Goal: Information Seeking & Learning: Learn about a topic

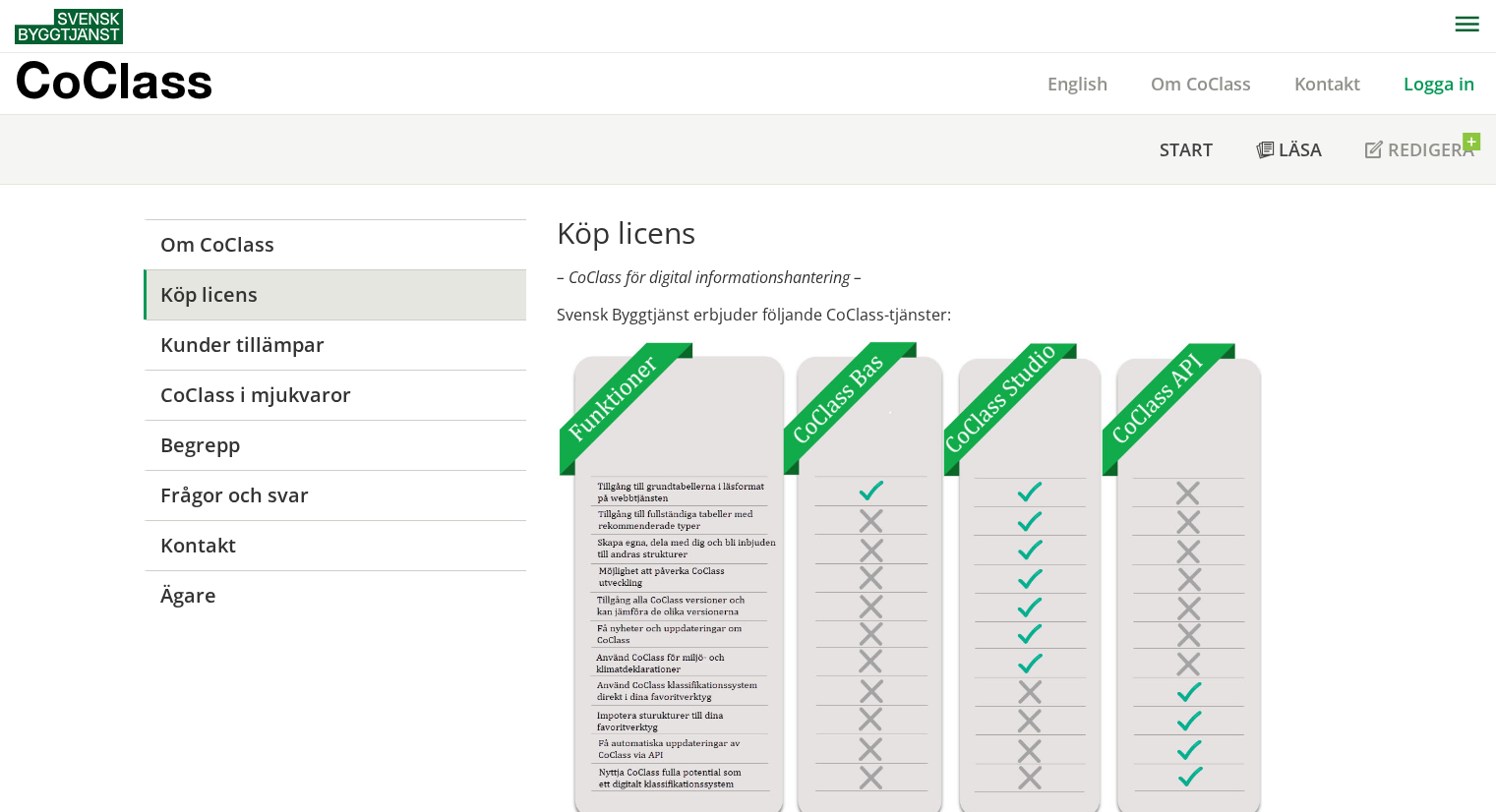
click at [1428, 87] on link "Logga in" at bounding box center [1439, 84] width 114 height 24
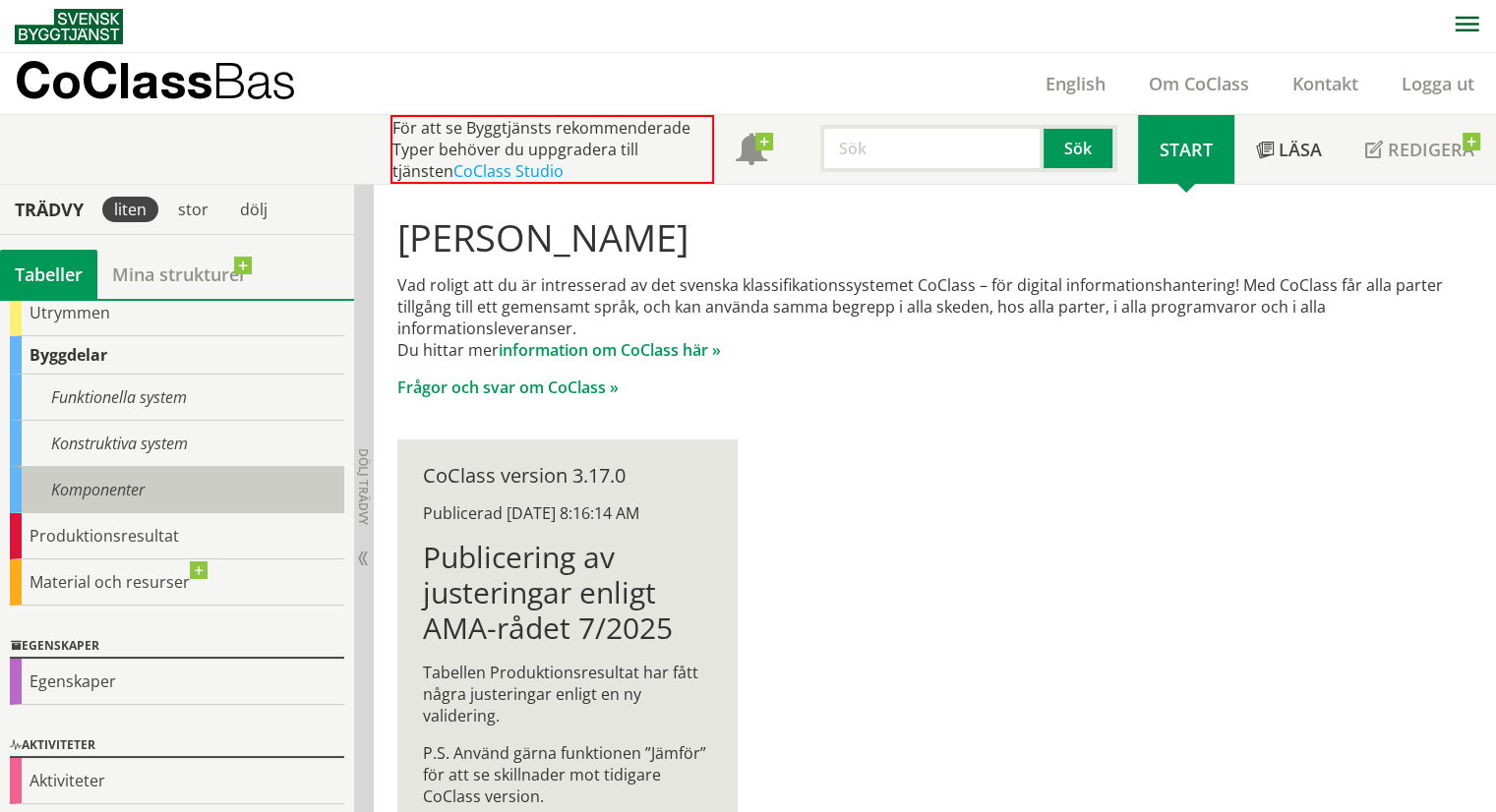
scroll to position [203, 0]
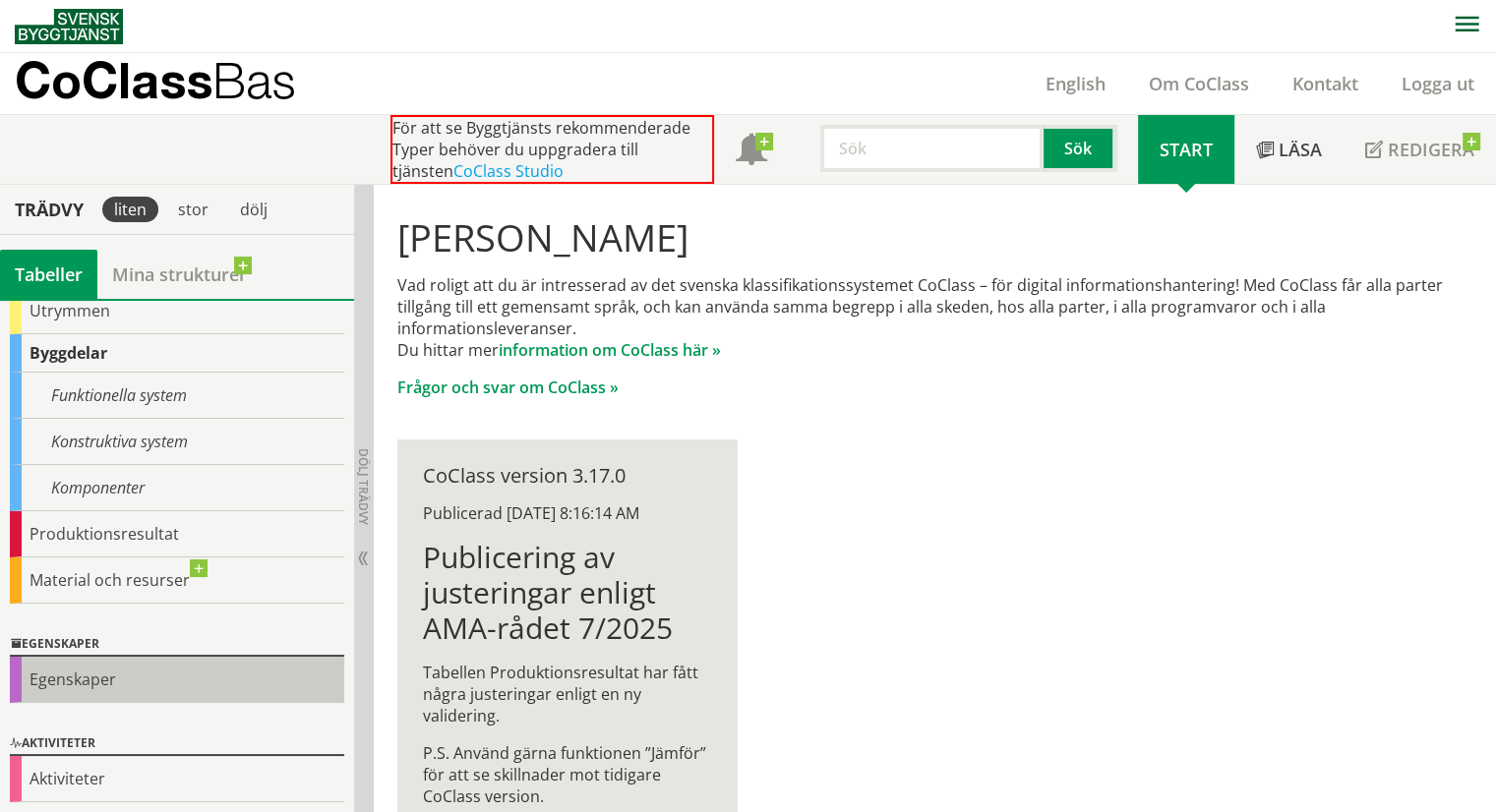
click at [87, 676] on div "Egenskaper" at bounding box center [177, 679] width 334 height 46
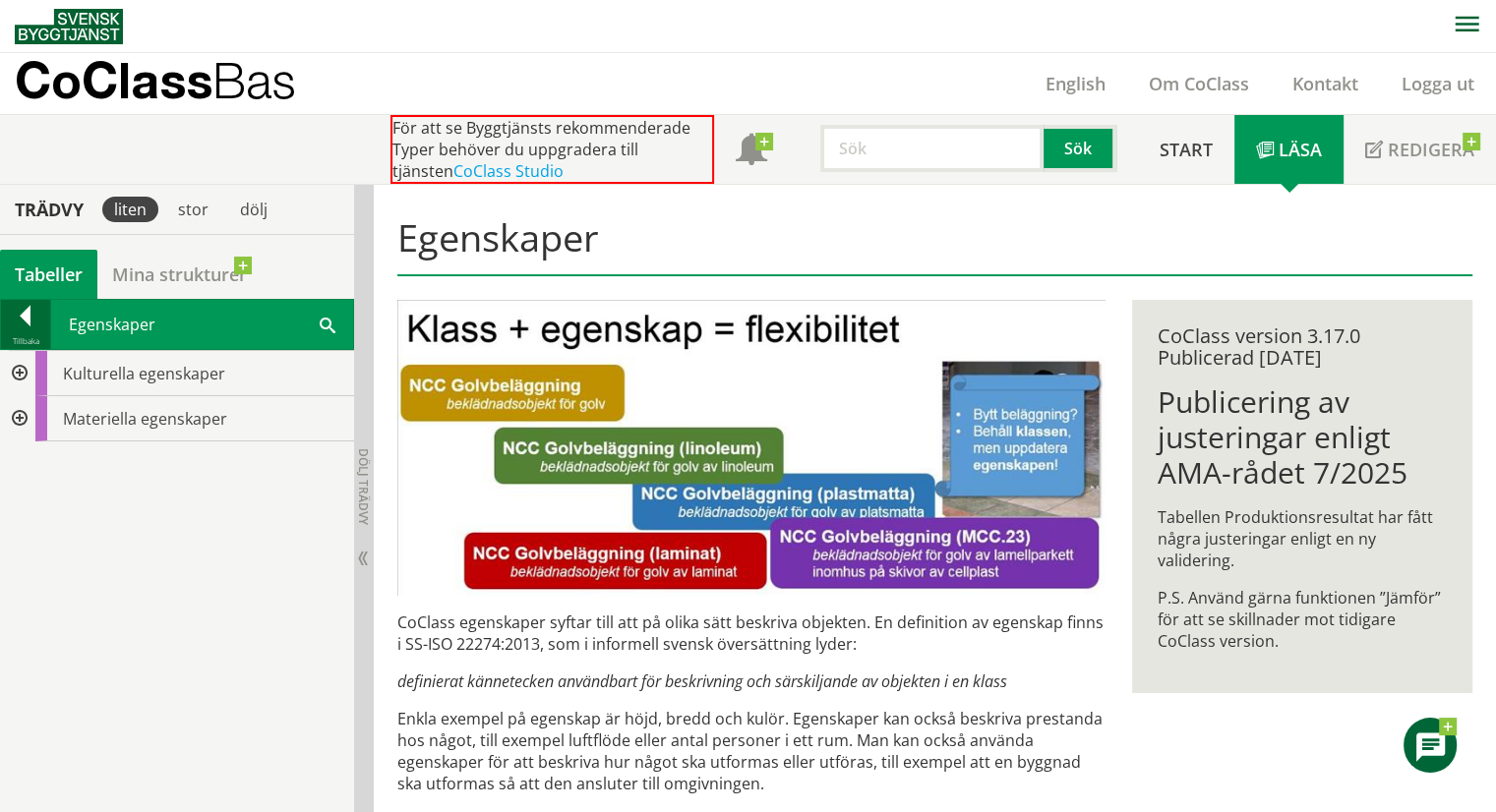
click at [26, 335] on div "Tillbaka" at bounding box center [25, 341] width 49 height 16
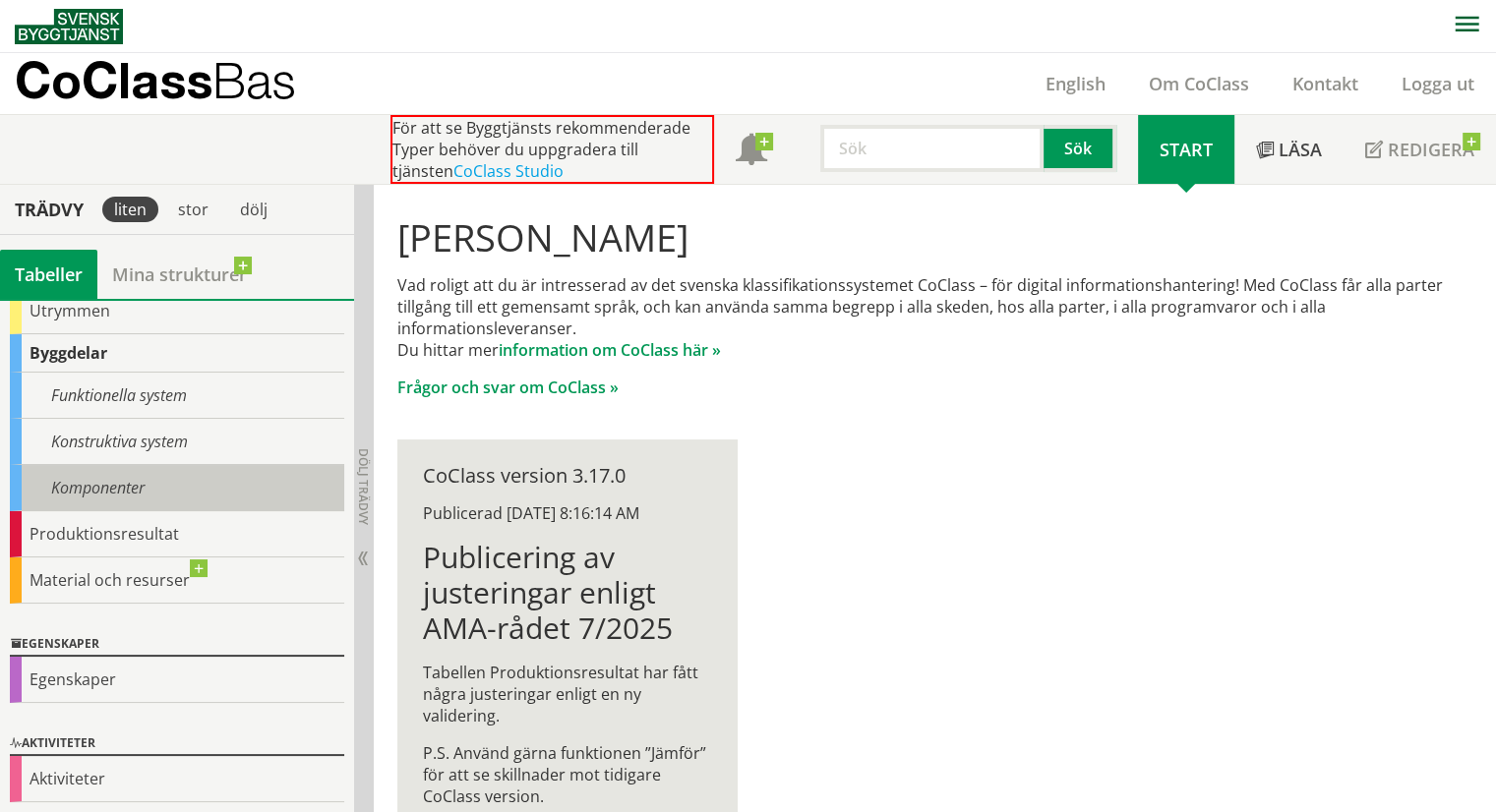
click at [152, 485] on div "Komponenter" at bounding box center [177, 488] width 334 height 46
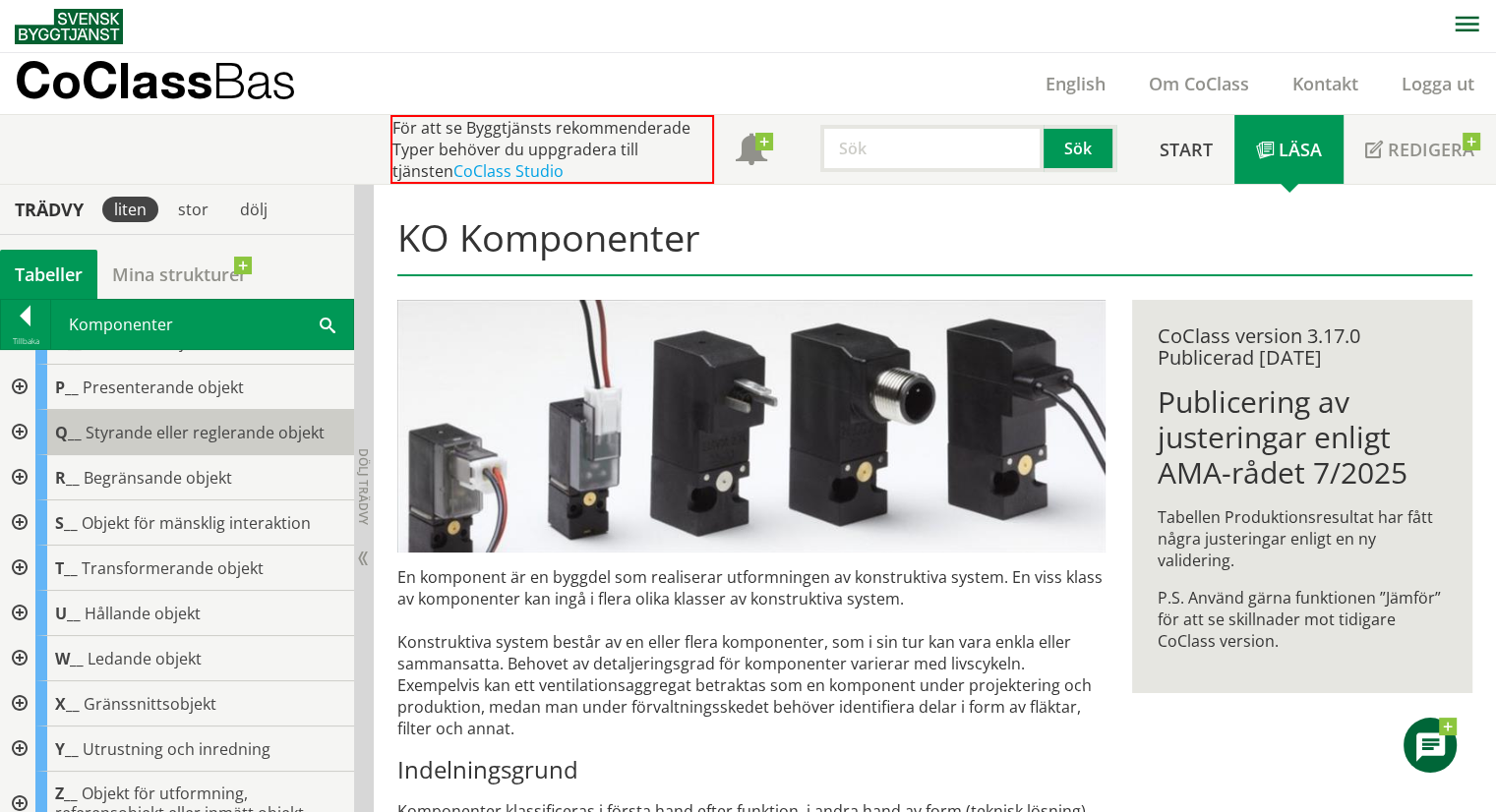
scroll to position [415, 0]
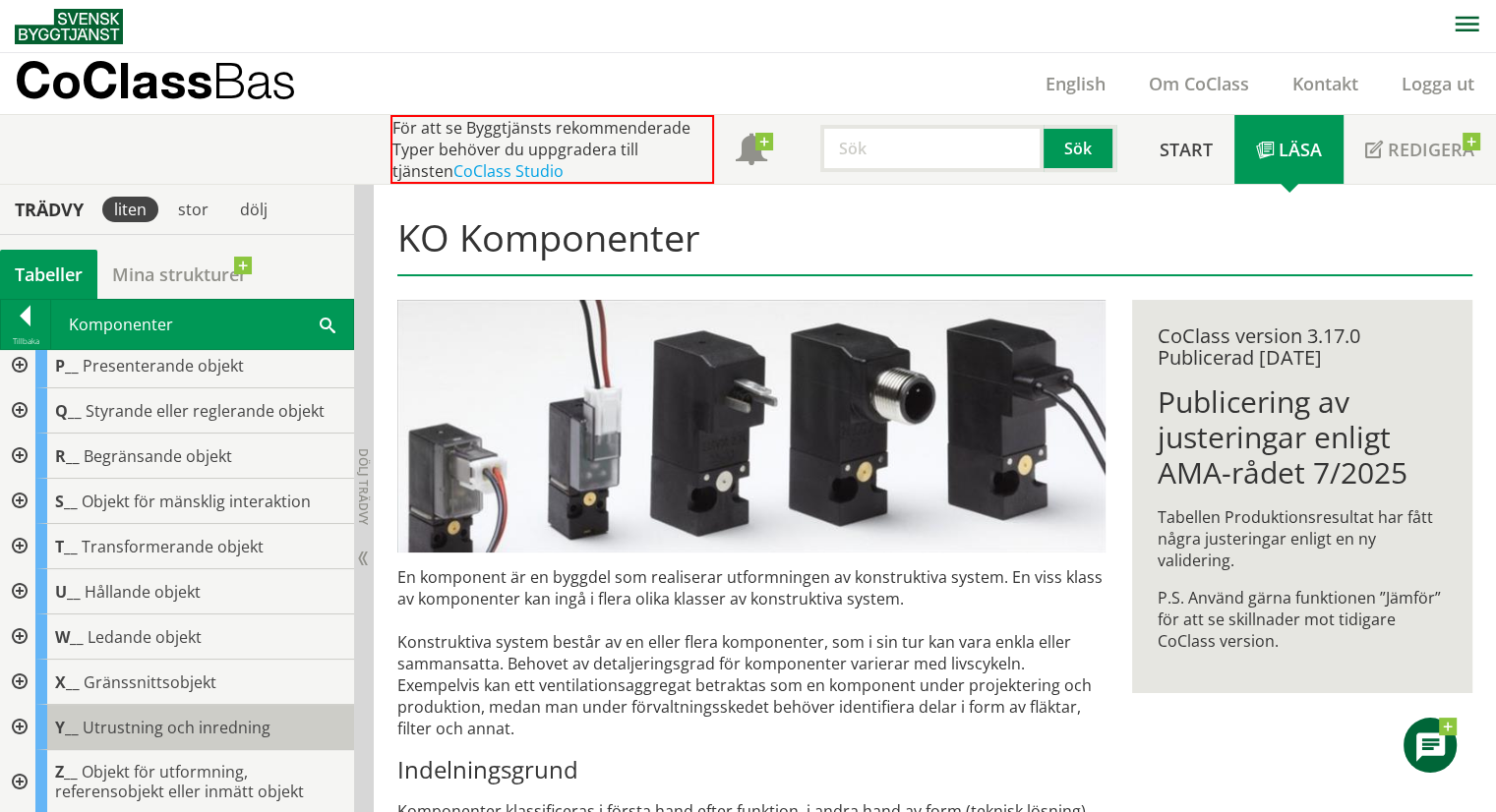
click at [164, 712] on div "Y__ Utrustning och inredning" at bounding box center [194, 727] width 318 height 45
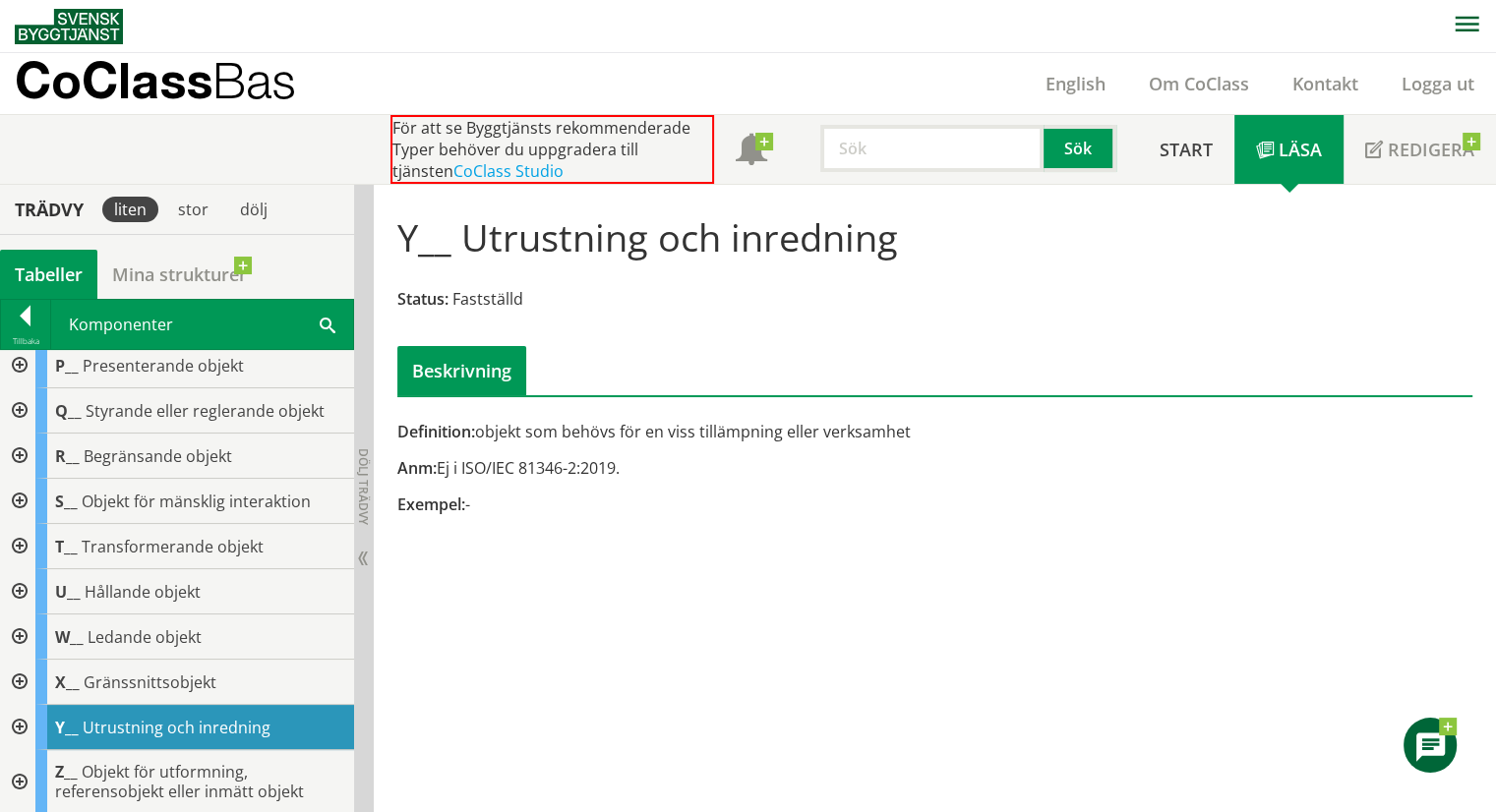
click at [15, 724] on div at bounding box center [17, 727] width 35 height 45
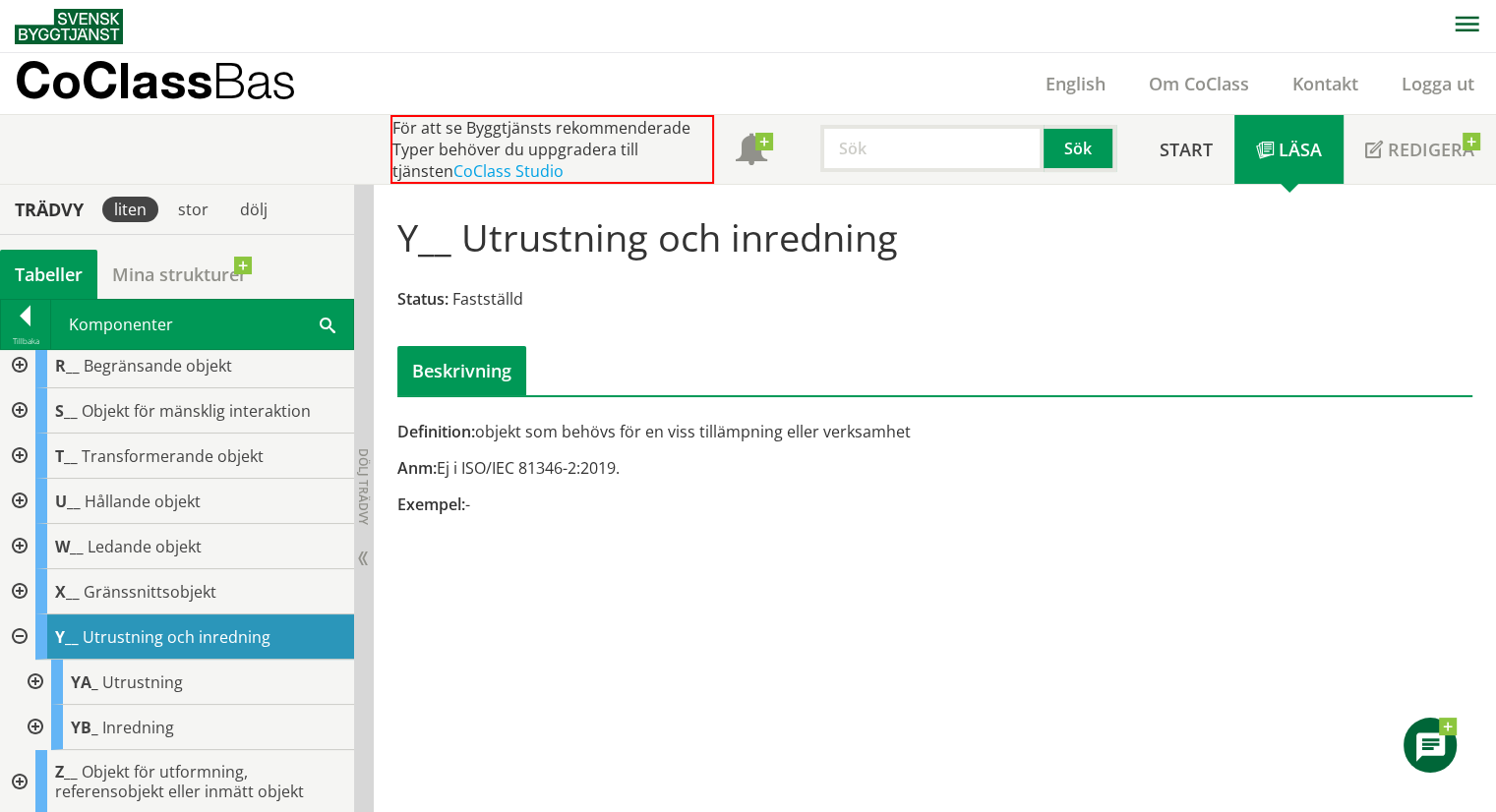
click at [31, 673] on div at bounding box center [33, 681] width 35 height 45
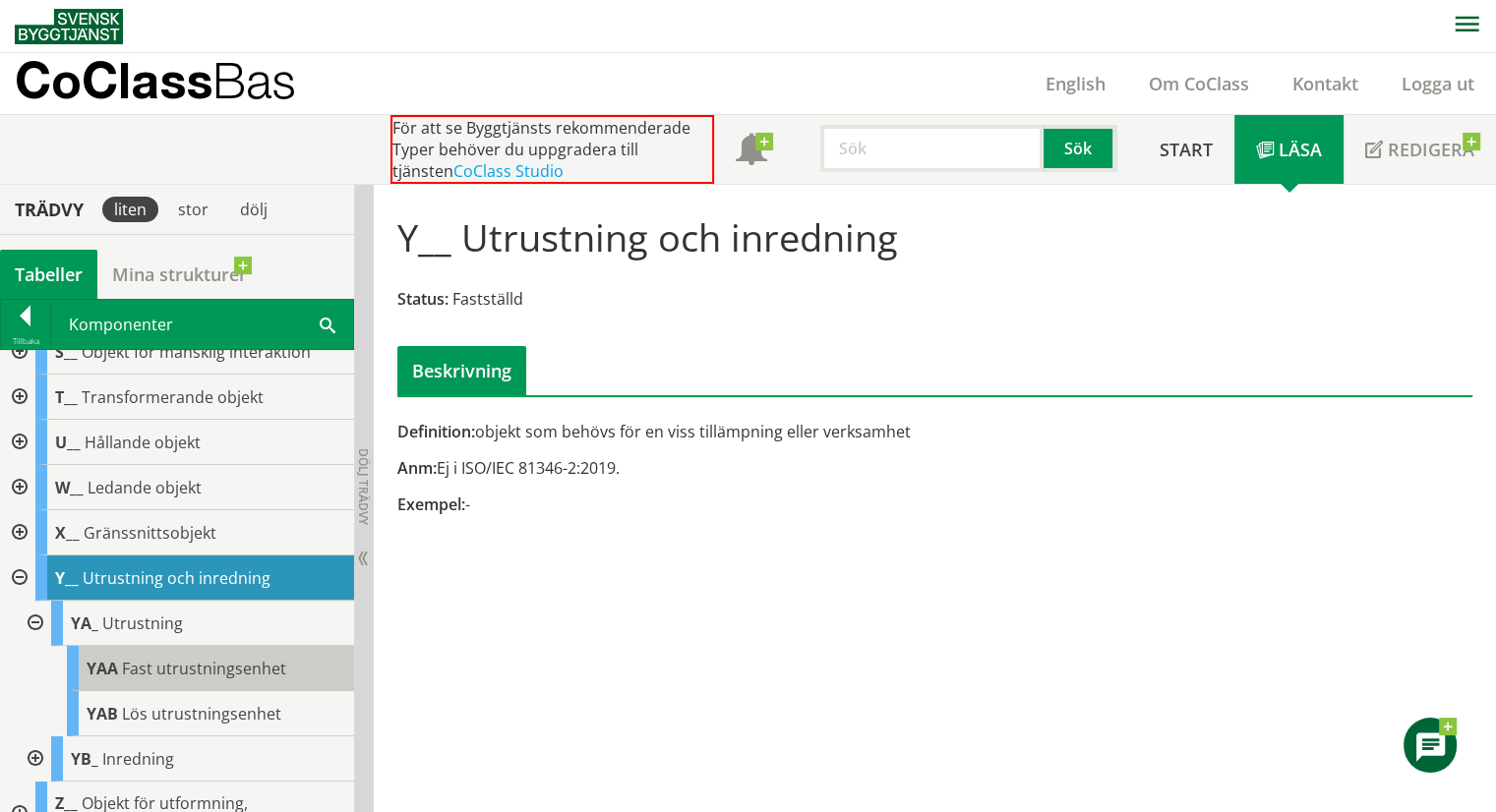
scroll to position [596, 0]
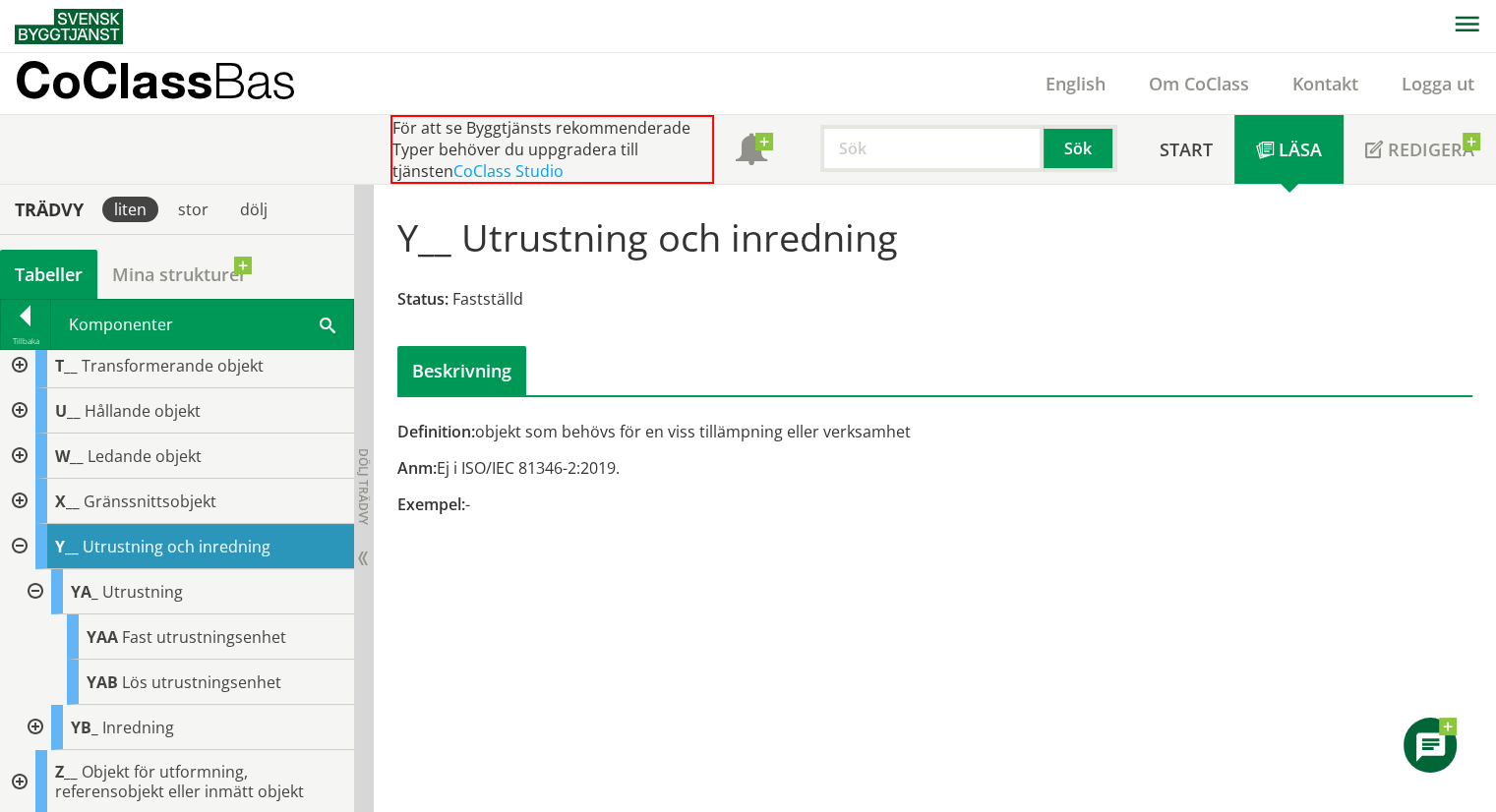
click at [34, 724] on div at bounding box center [33, 727] width 35 height 45
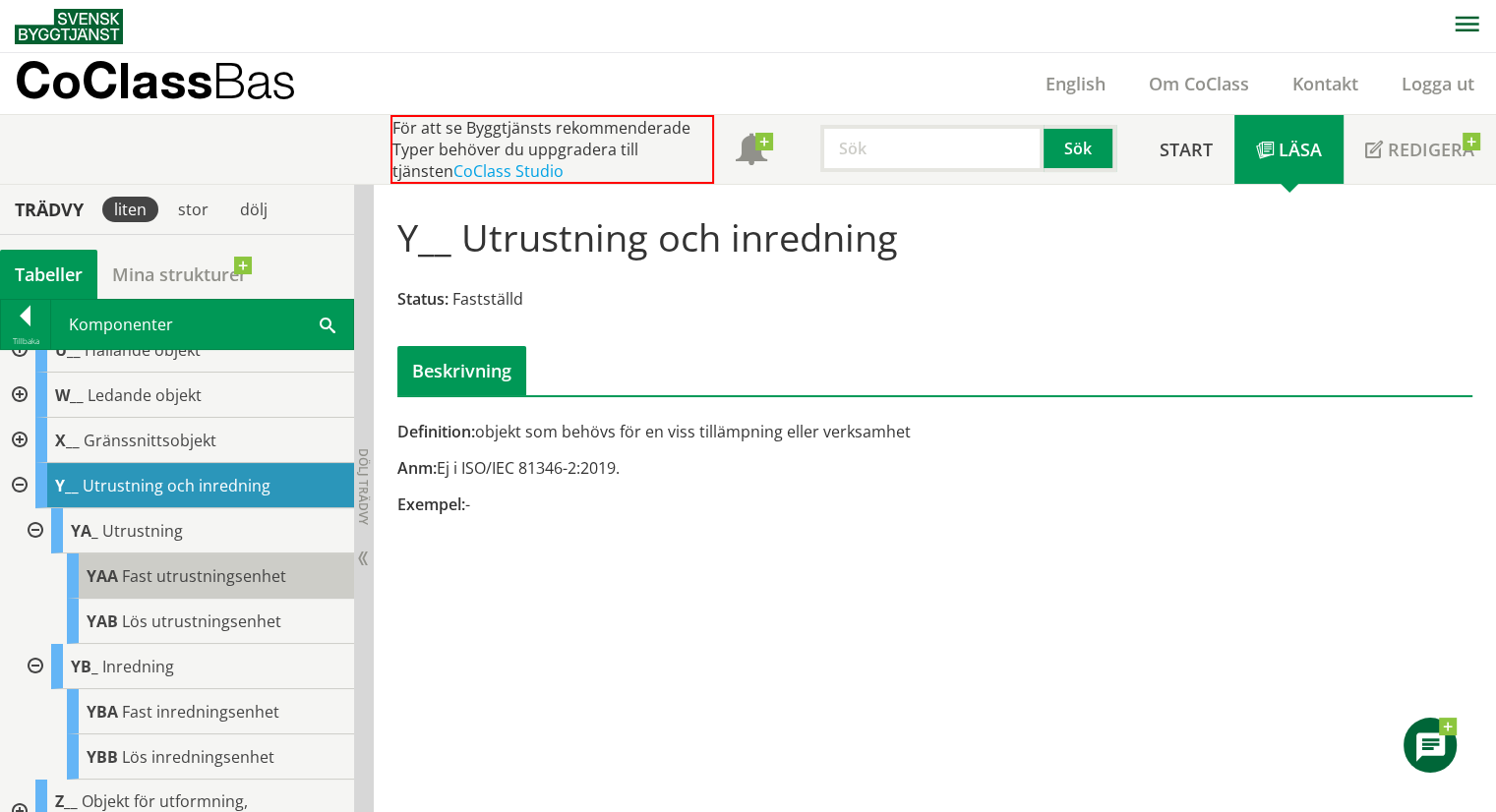
scroll to position [686, 0]
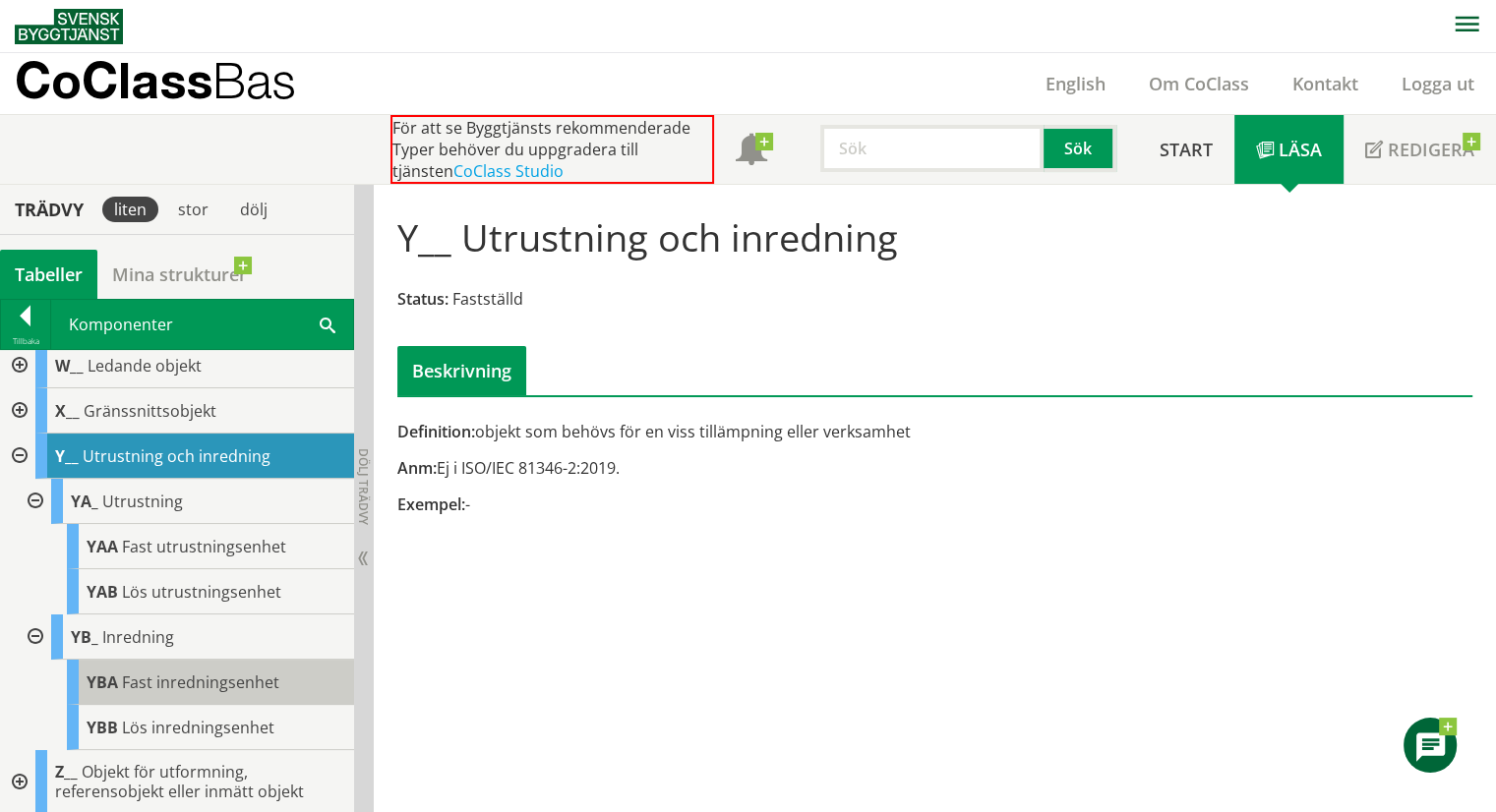
click at [154, 683] on span "Fast inredningsenhet" at bounding box center [201, 682] width 158 height 22
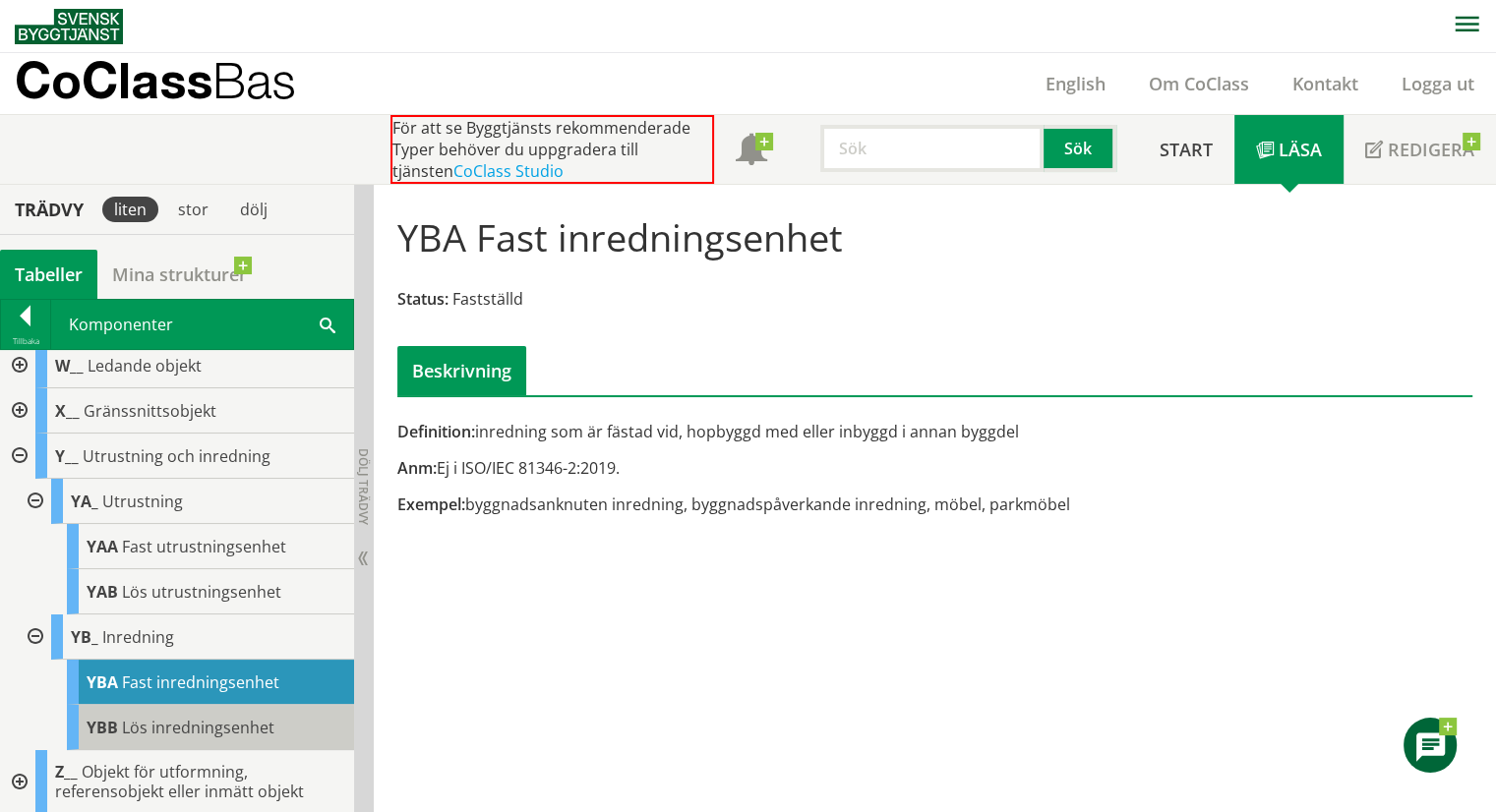
click at [154, 728] on span "Lös inredningsenhet" at bounding box center [198, 728] width 153 height 22
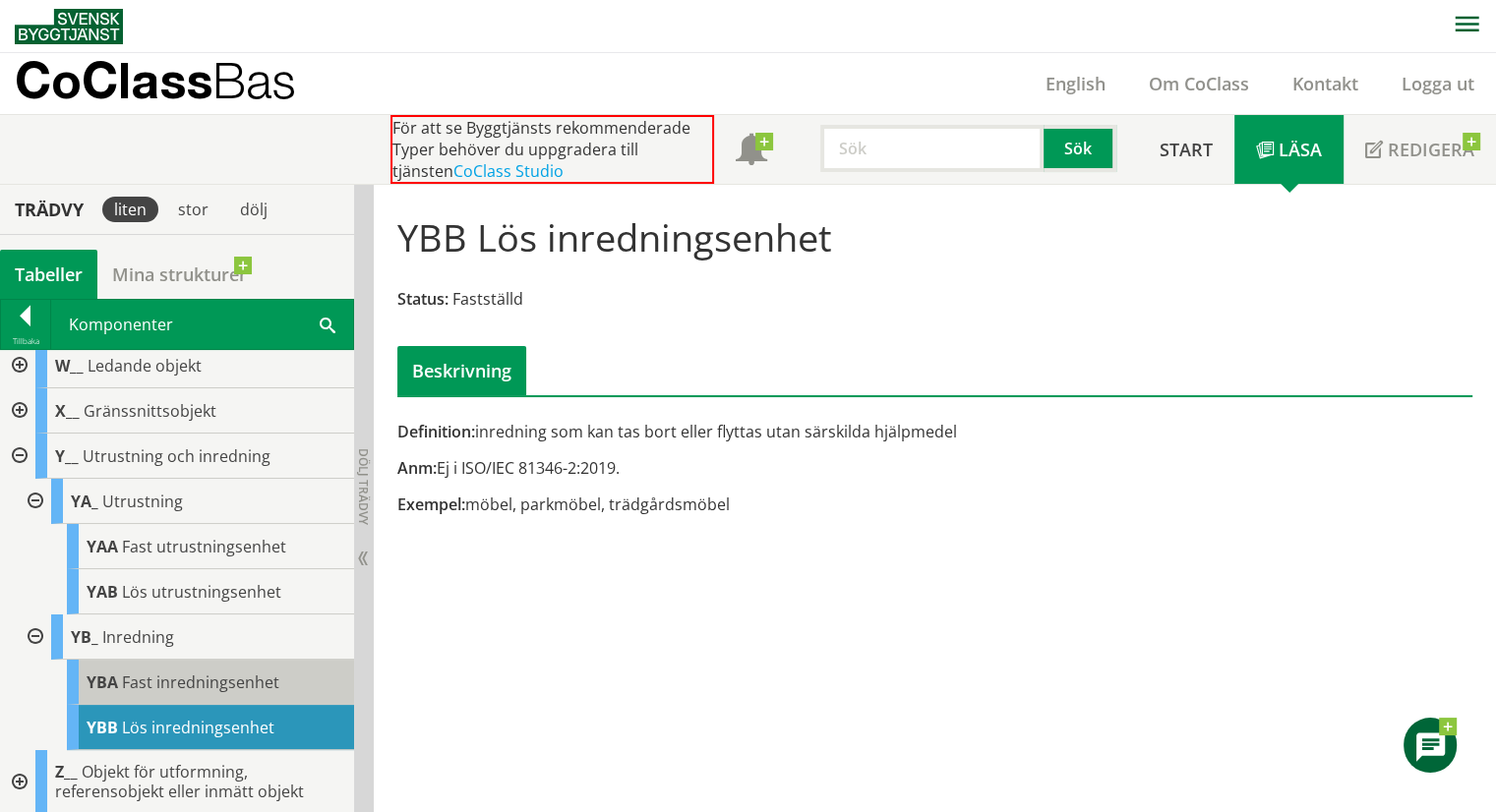
click at [178, 681] on span "Fast inredningsenhet" at bounding box center [201, 682] width 158 height 22
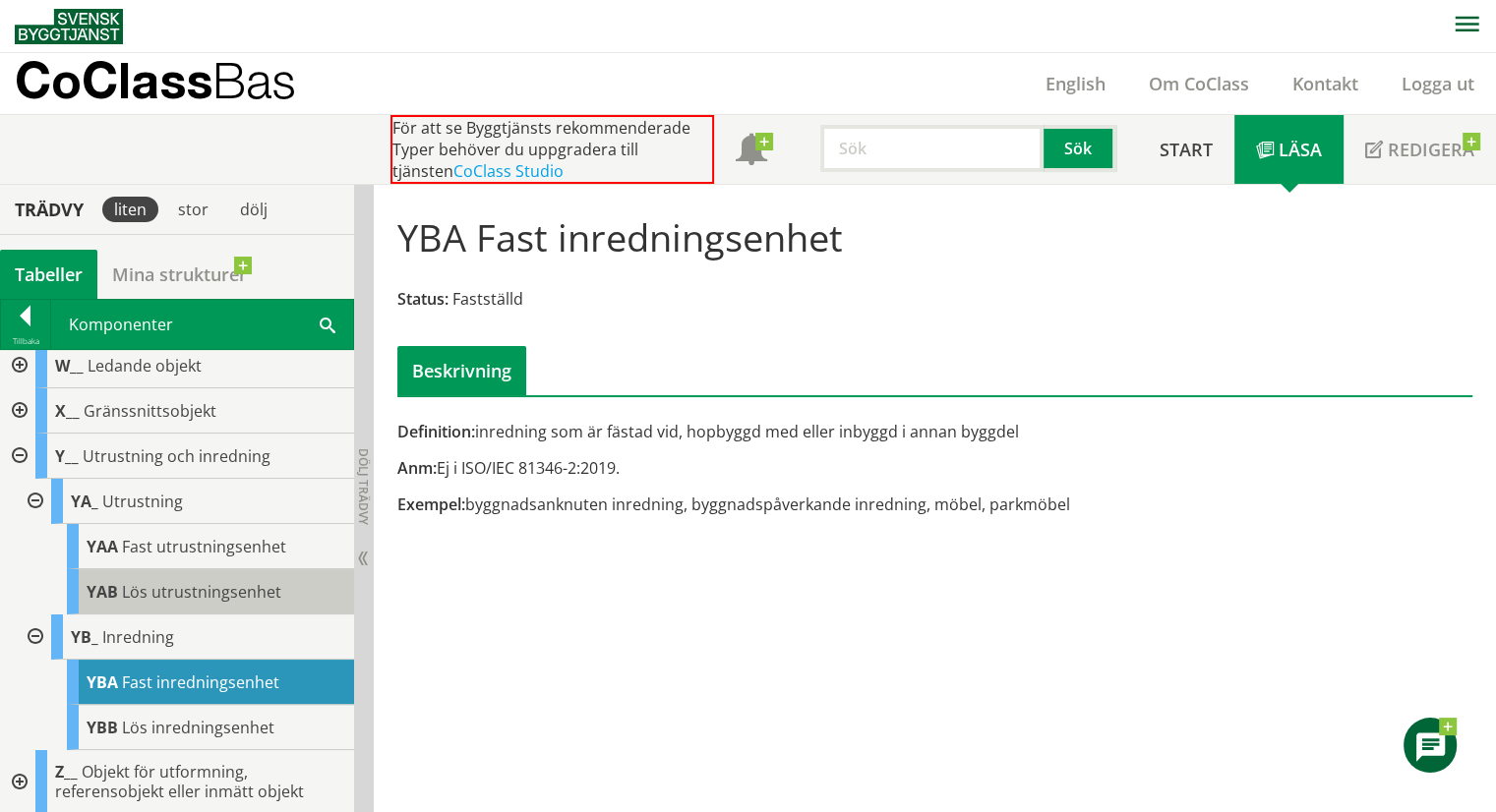
click at [183, 585] on span "Lös utrustningsenhet" at bounding box center [202, 592] width 160 height 22
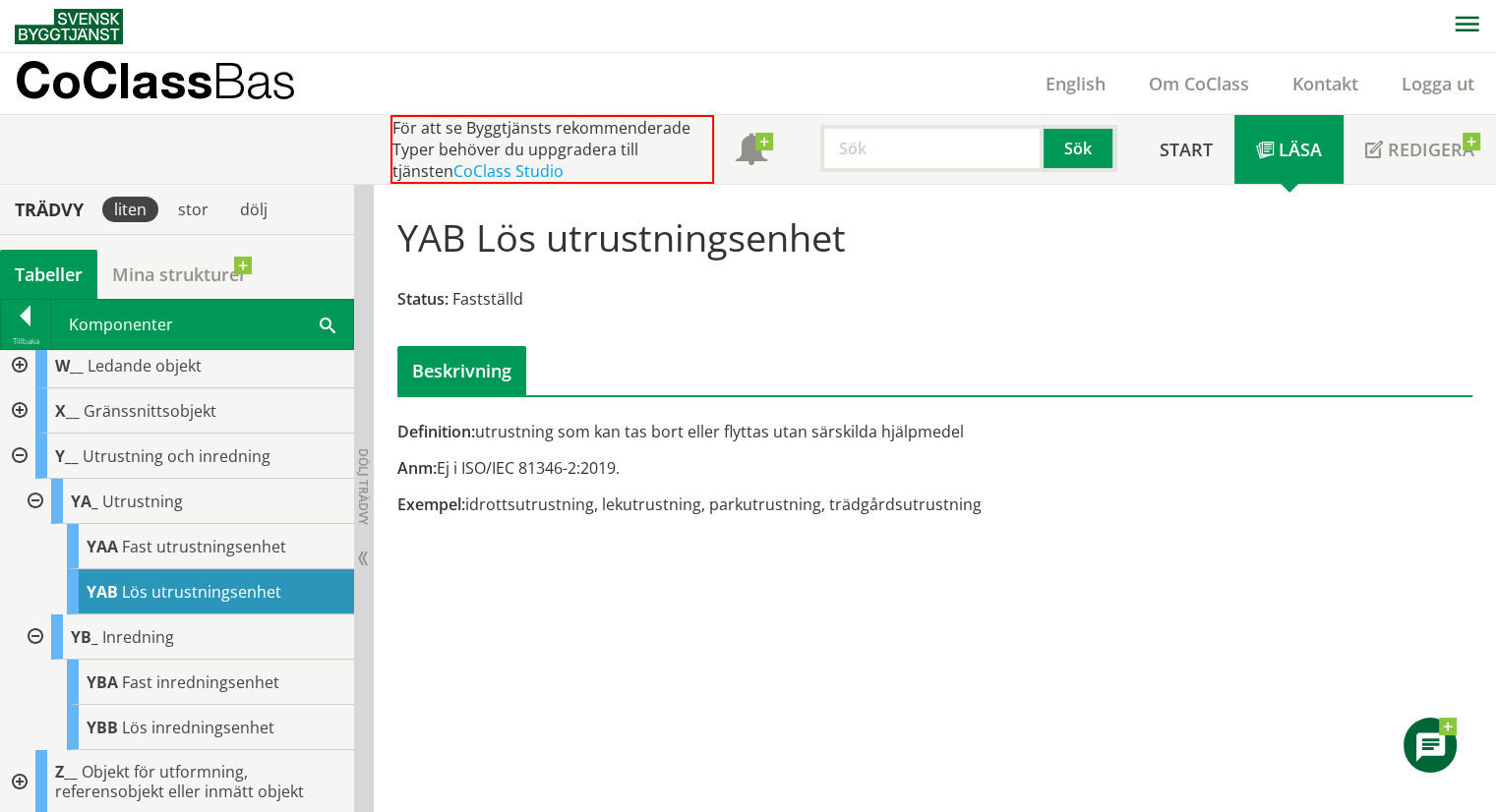
scroll to position [685, 0]
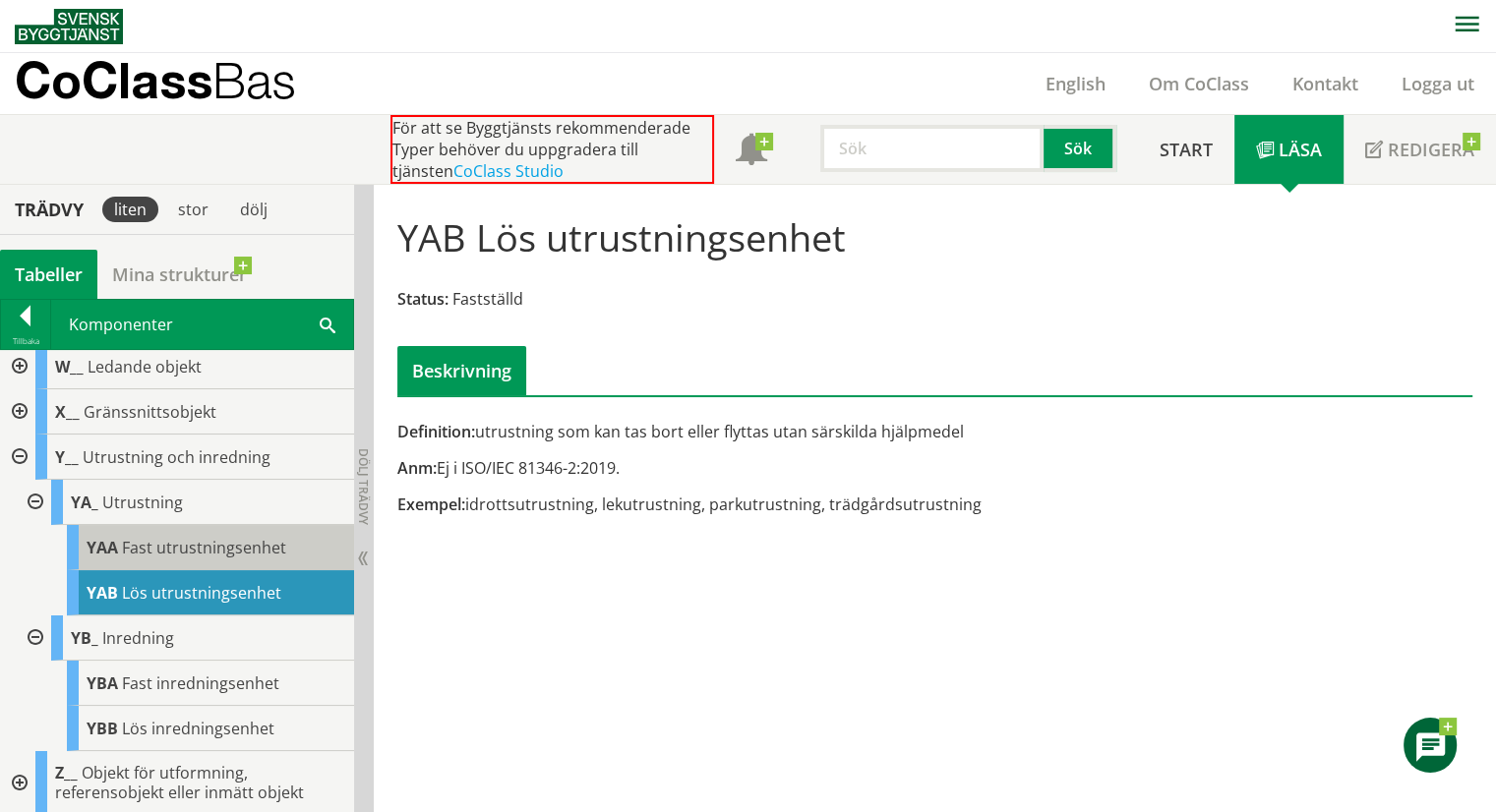
click at [173, 551] on span "Fast utrustningsenhet" at bounding box center [204, 548] width 165 height 22
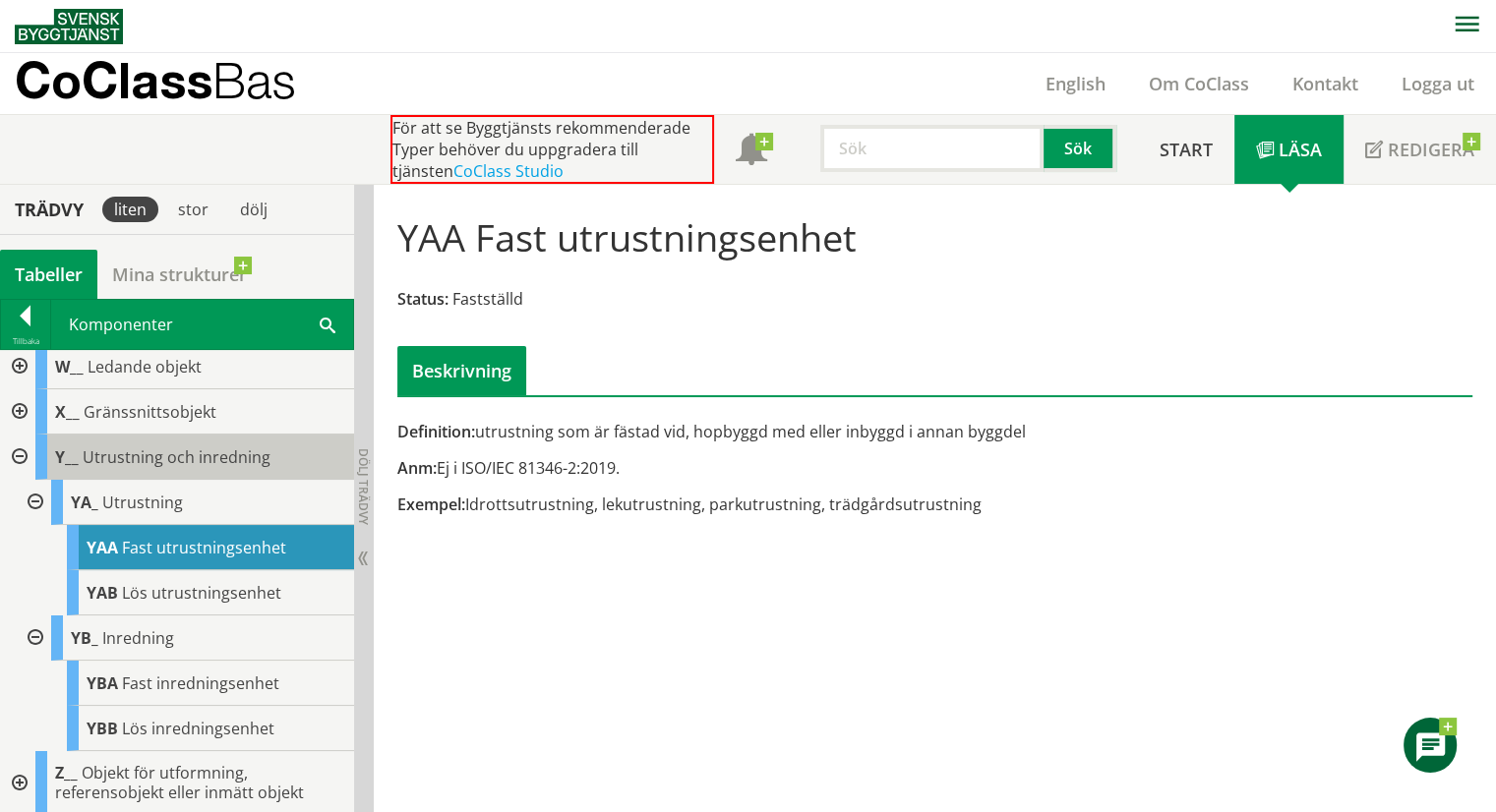
click at [164, 449] on span "Utrustning och inredning" at bounding box center [177, 457] width 188 height 22
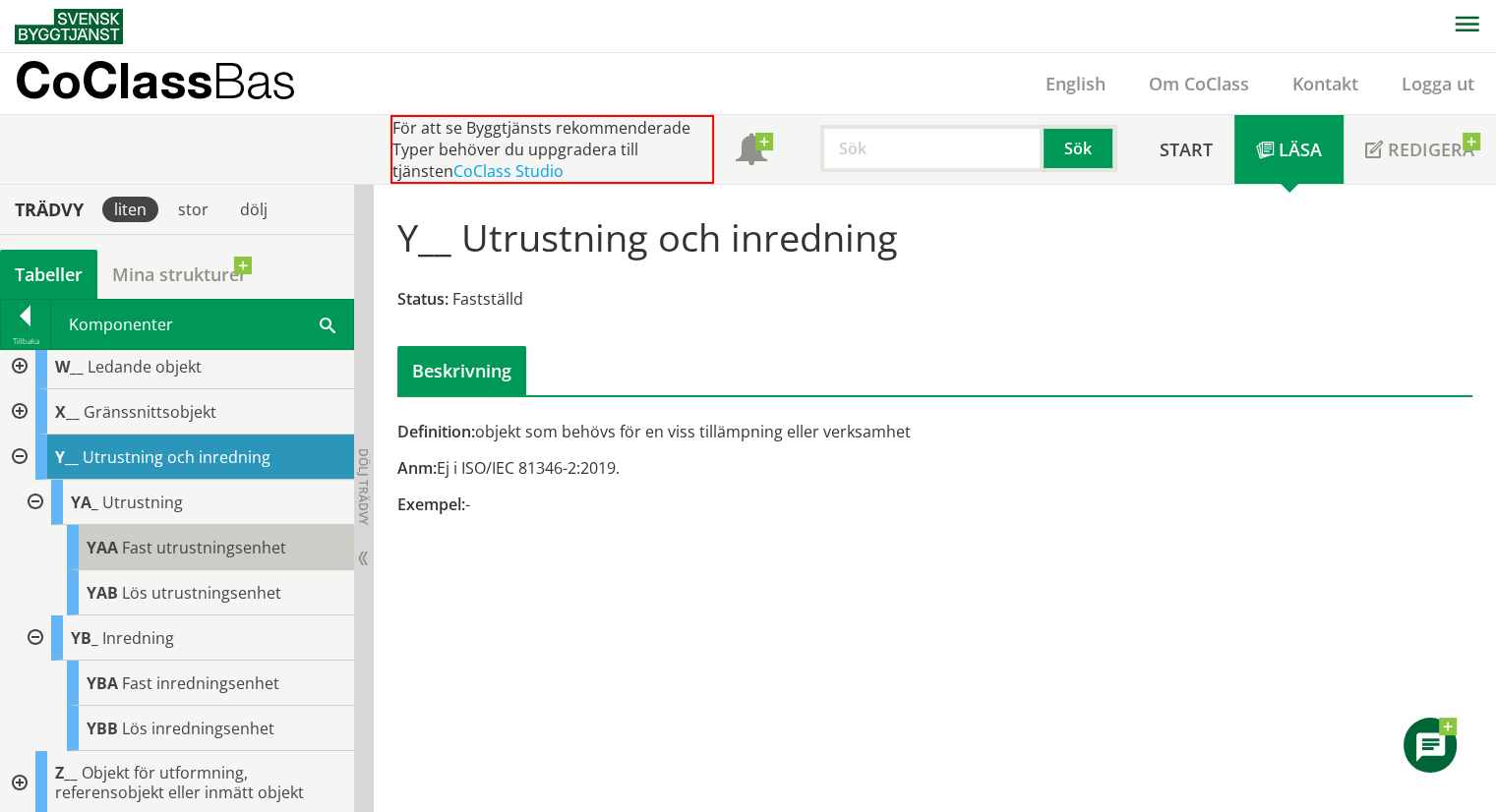
click at [213, 544] on span "Fast utrustningsenhet" at bounding box center [204, 548] width 165 height 22
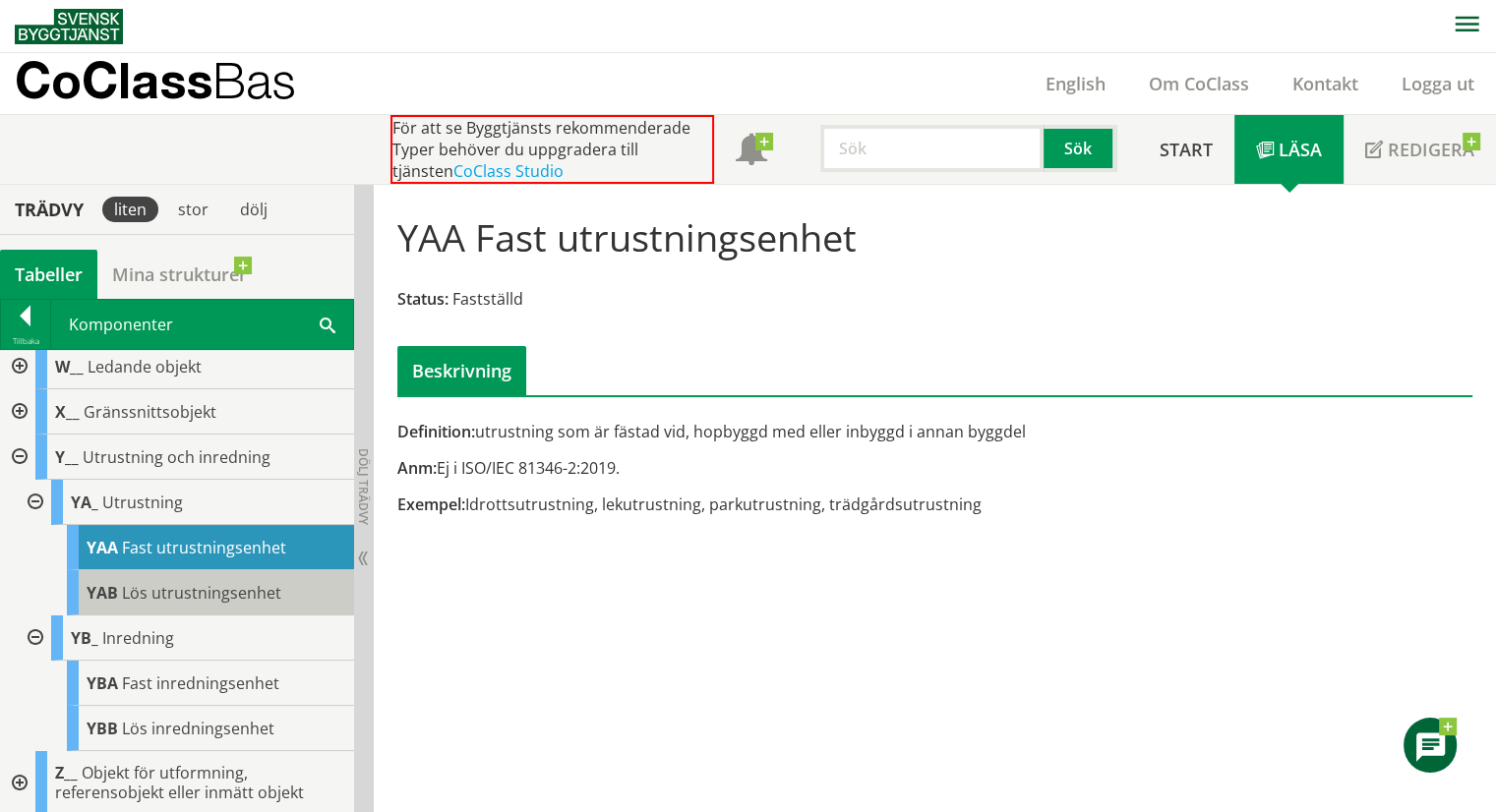
click at [211, 587] on span "Lös utrustningsenhet" at bounding box center [202, 593] width 160 height 22
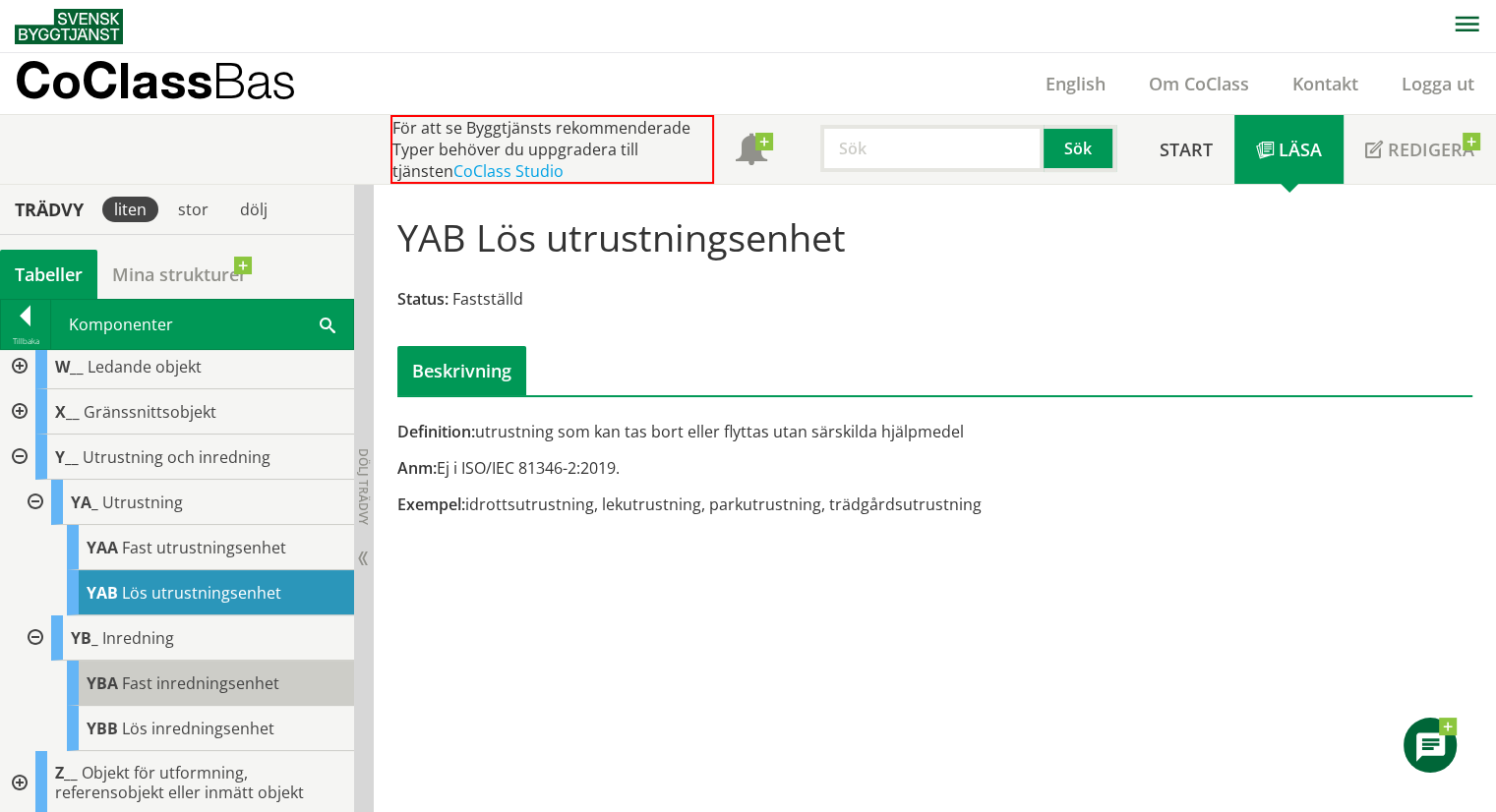
click at [192, 676] on span "Fast inredningsenhet" at bounding box center [201, 683] width 158 height 22
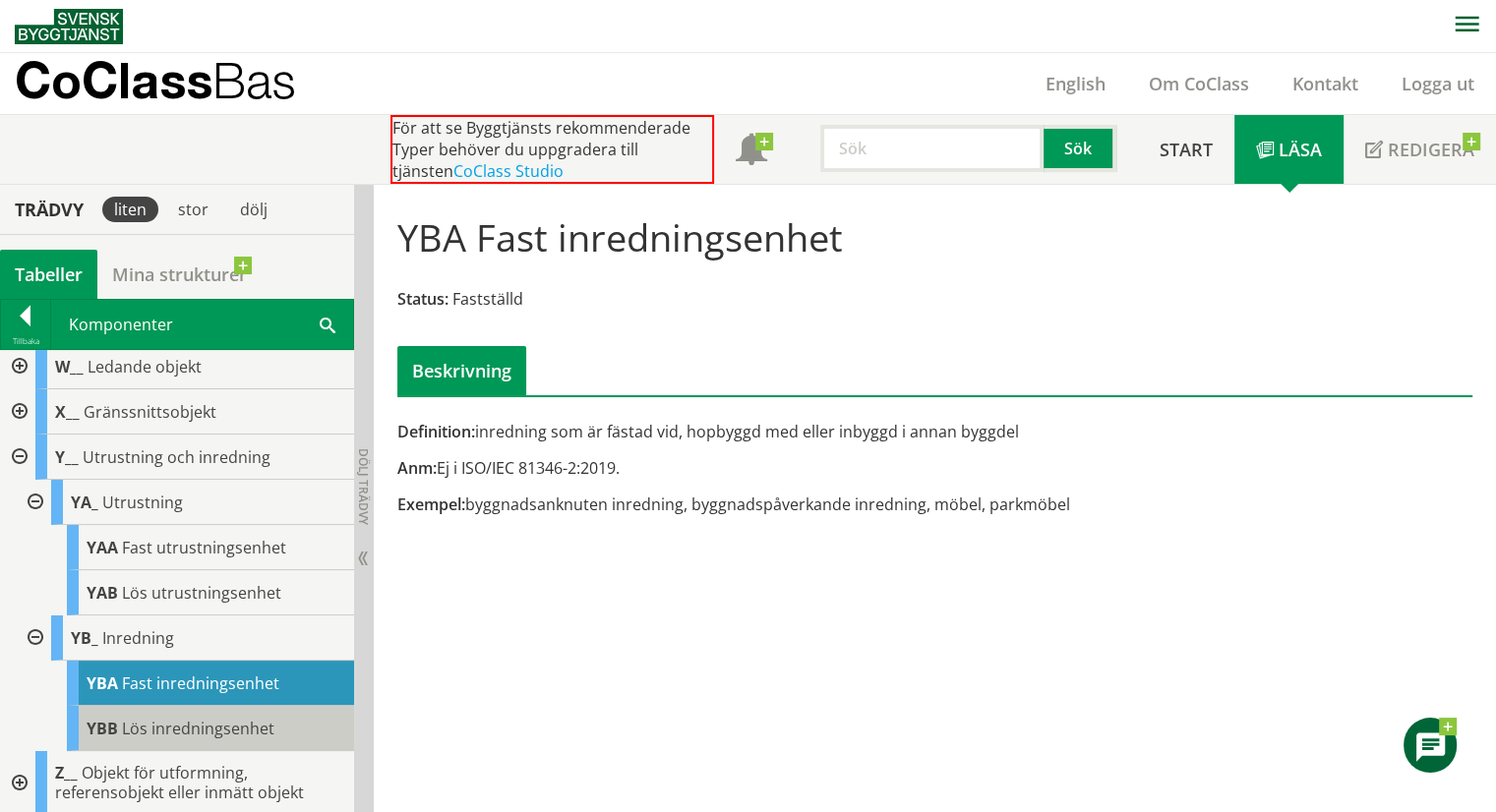
click at [193, 712] on div "YBB Lös inredningsenhet" at bounding box center [211, 728] width 287 height 45
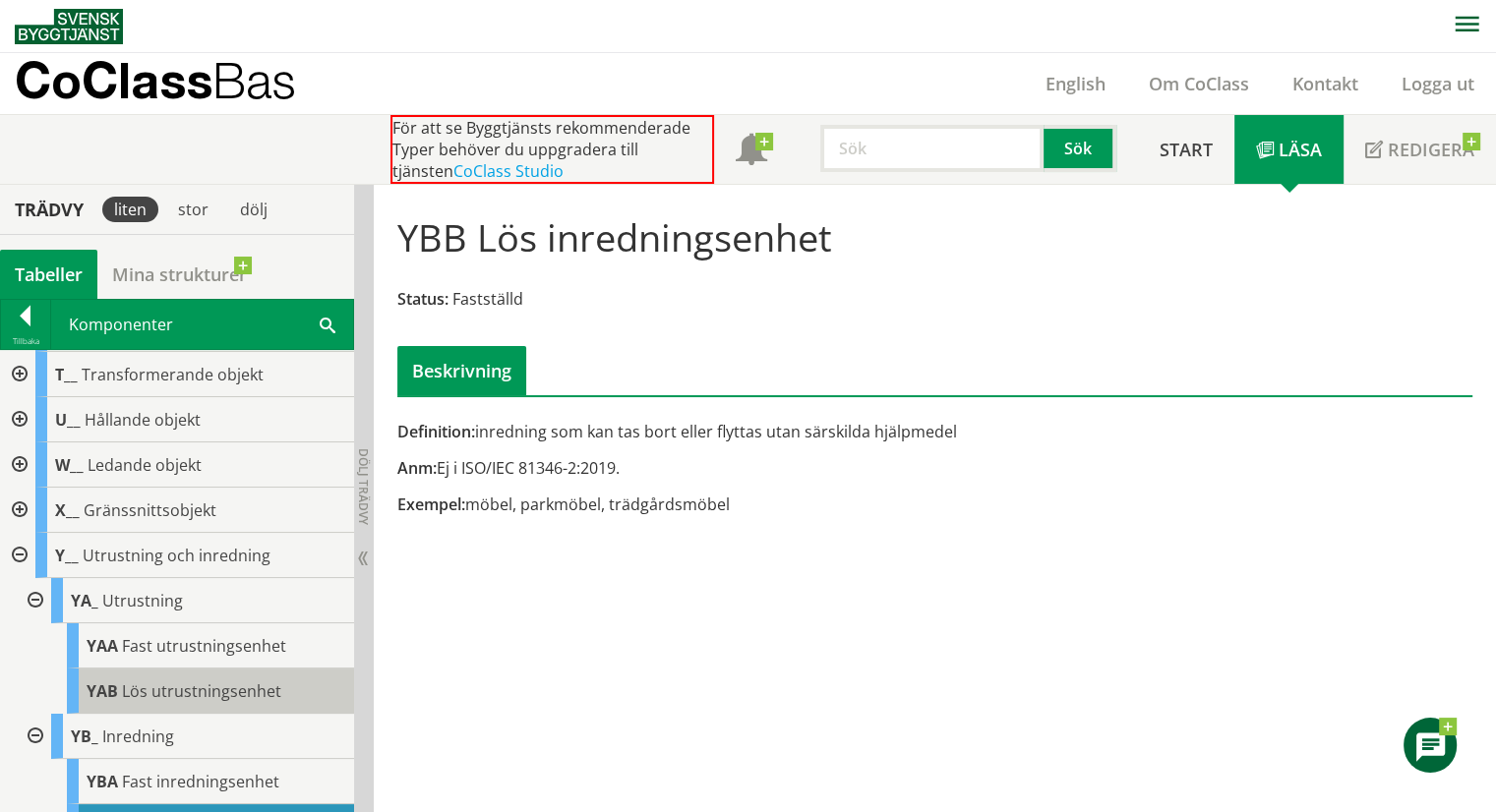
scroll to position [489, 0]
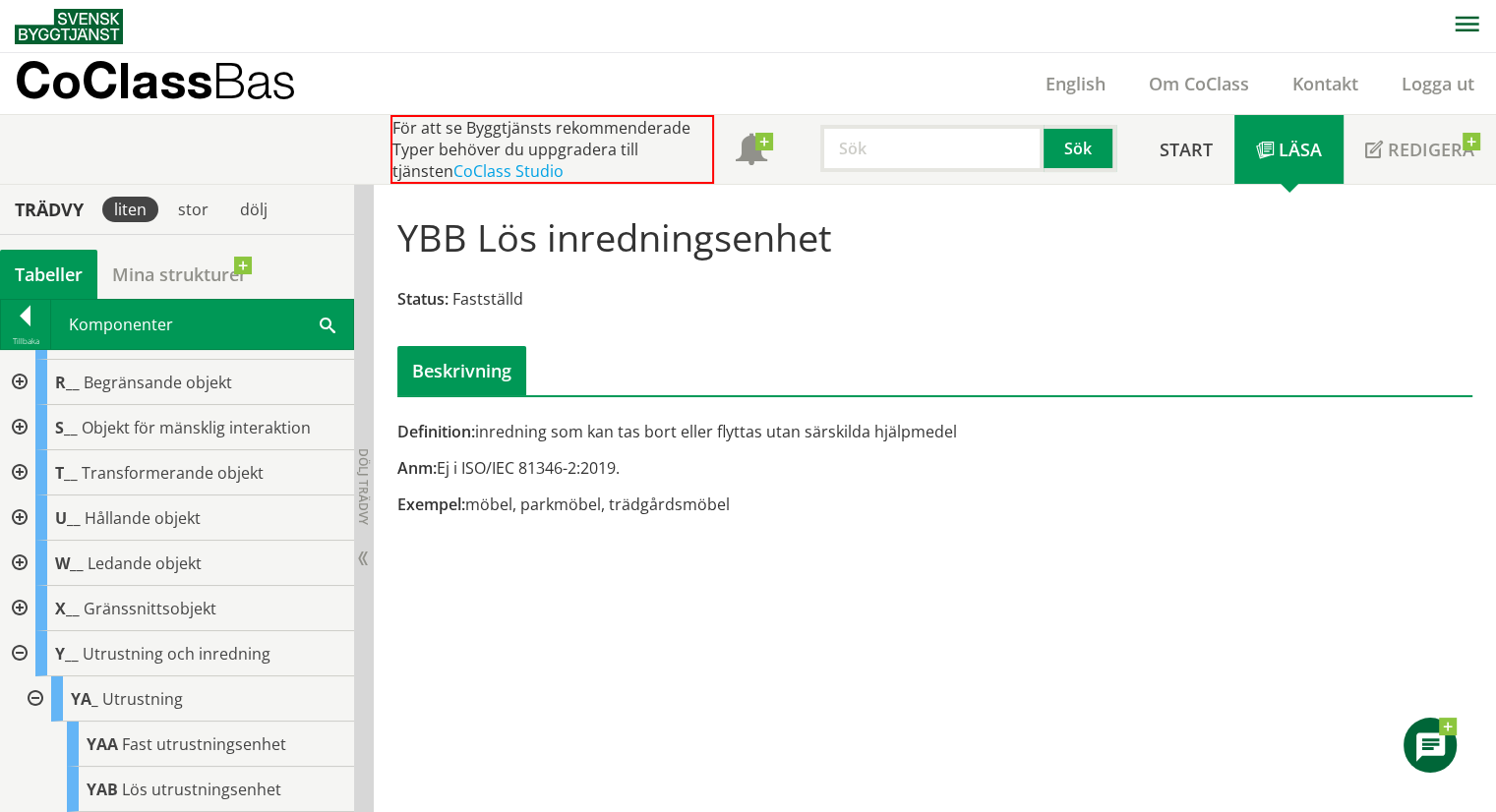
click at [21, 512] on div at bounding box center [17, 518] width 35 height 45
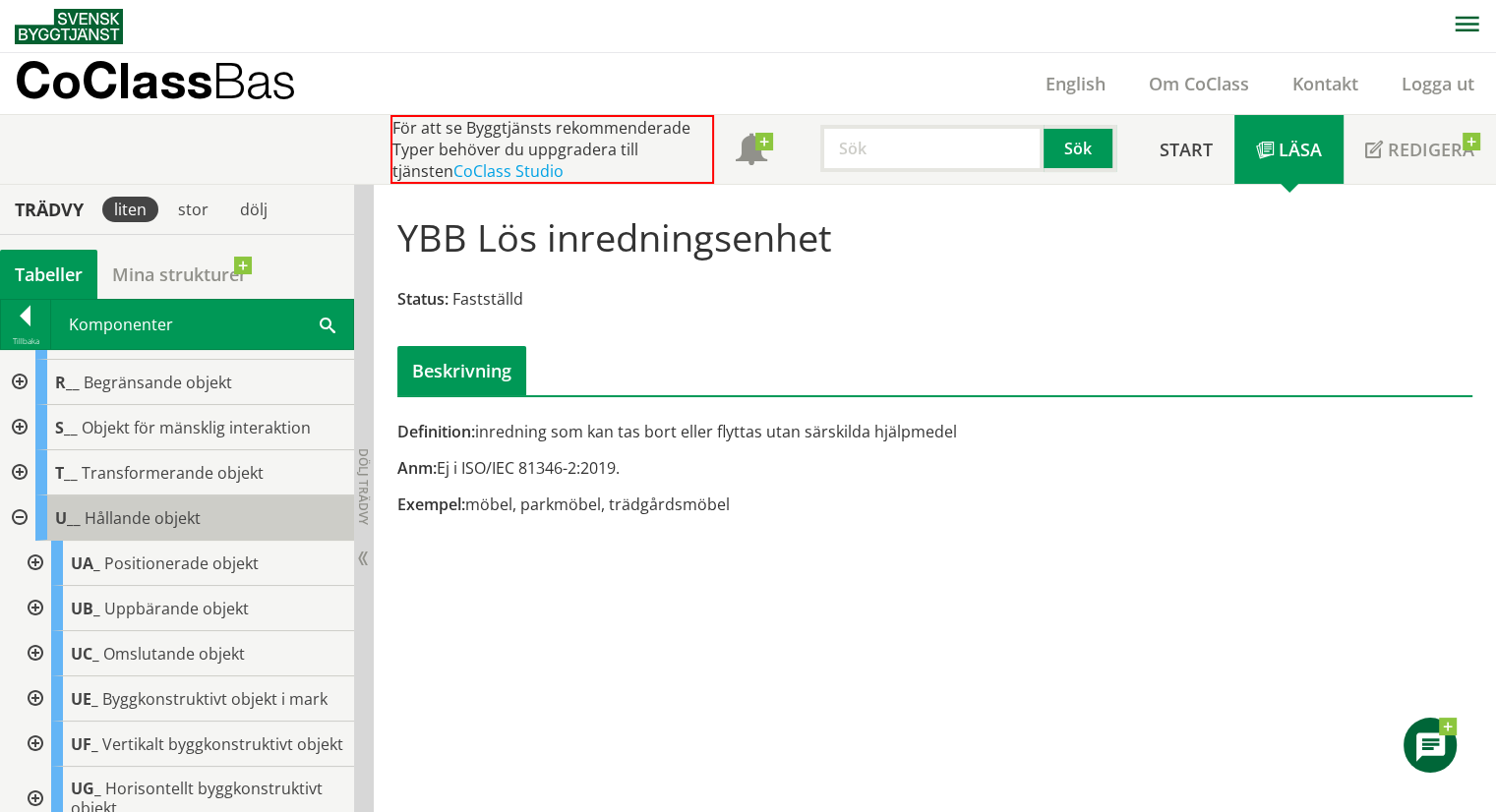
click at [148, 512] on span "Hållande objekt" at bounding box center [143, 519] width 116 height 22
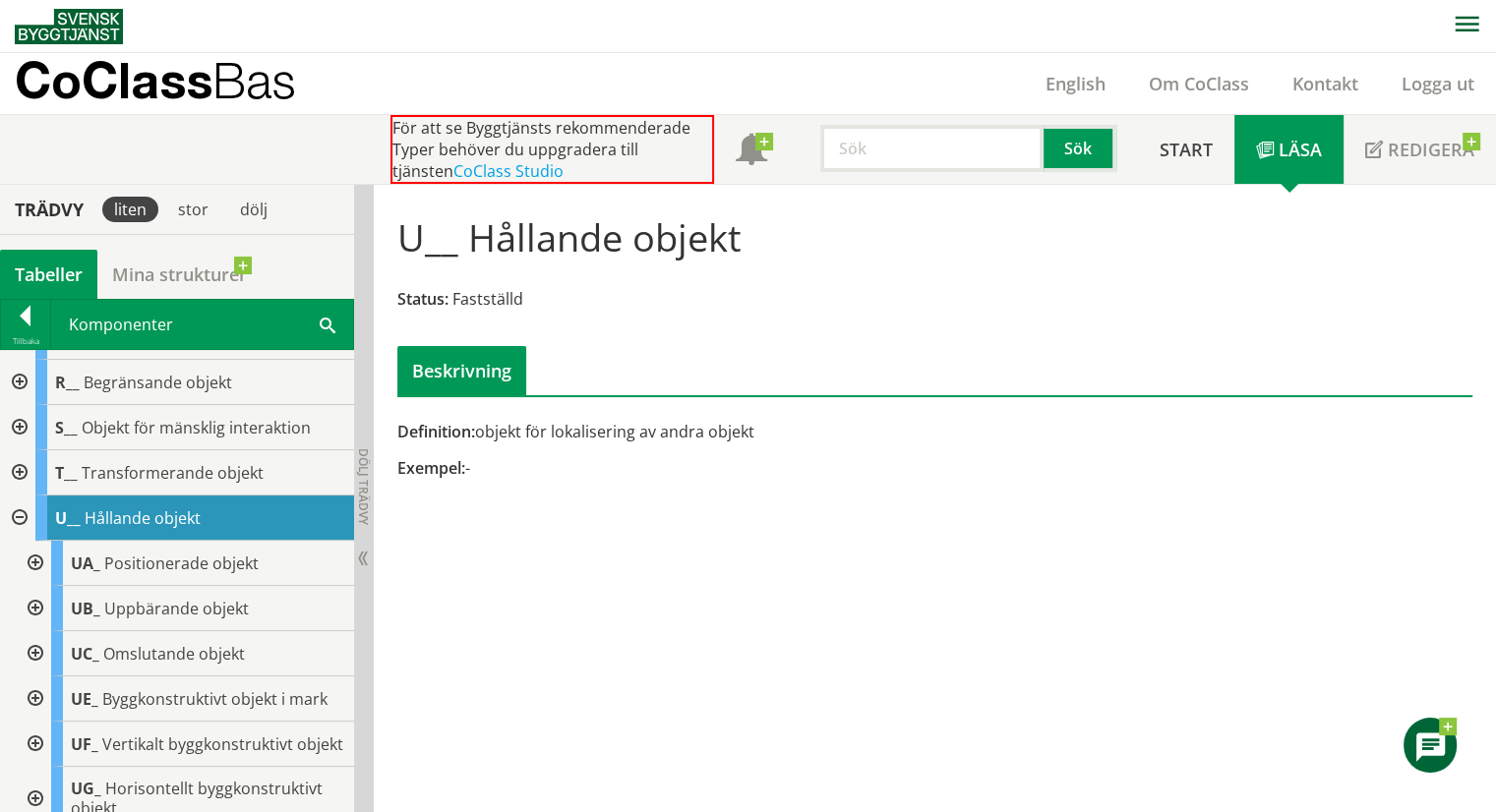
click at [23, 510] on div at bounding box center [17, 518] width 35 height 45
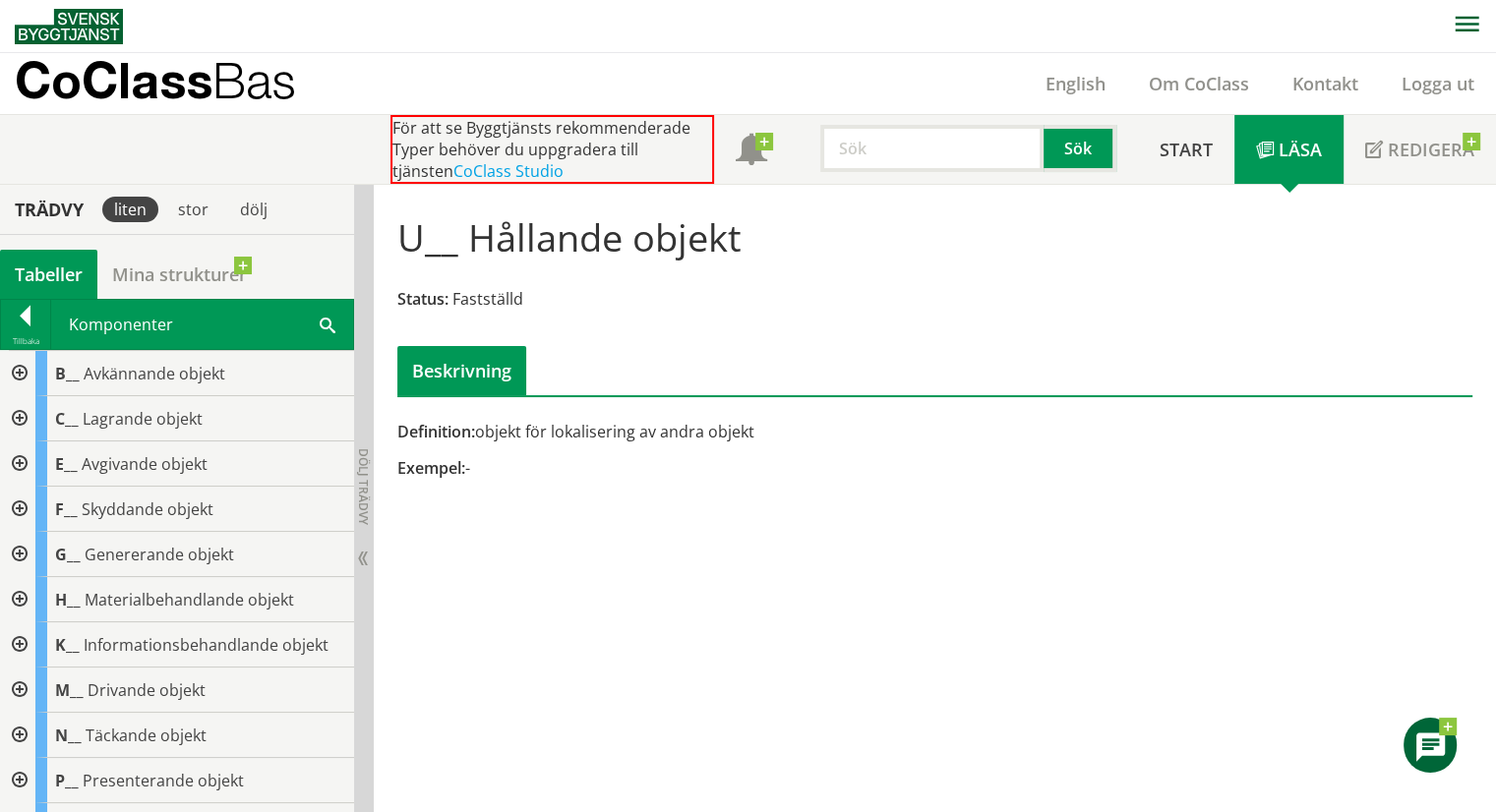
click at [20, 460] on div at bounding box center [17, 464] width 35 height 45
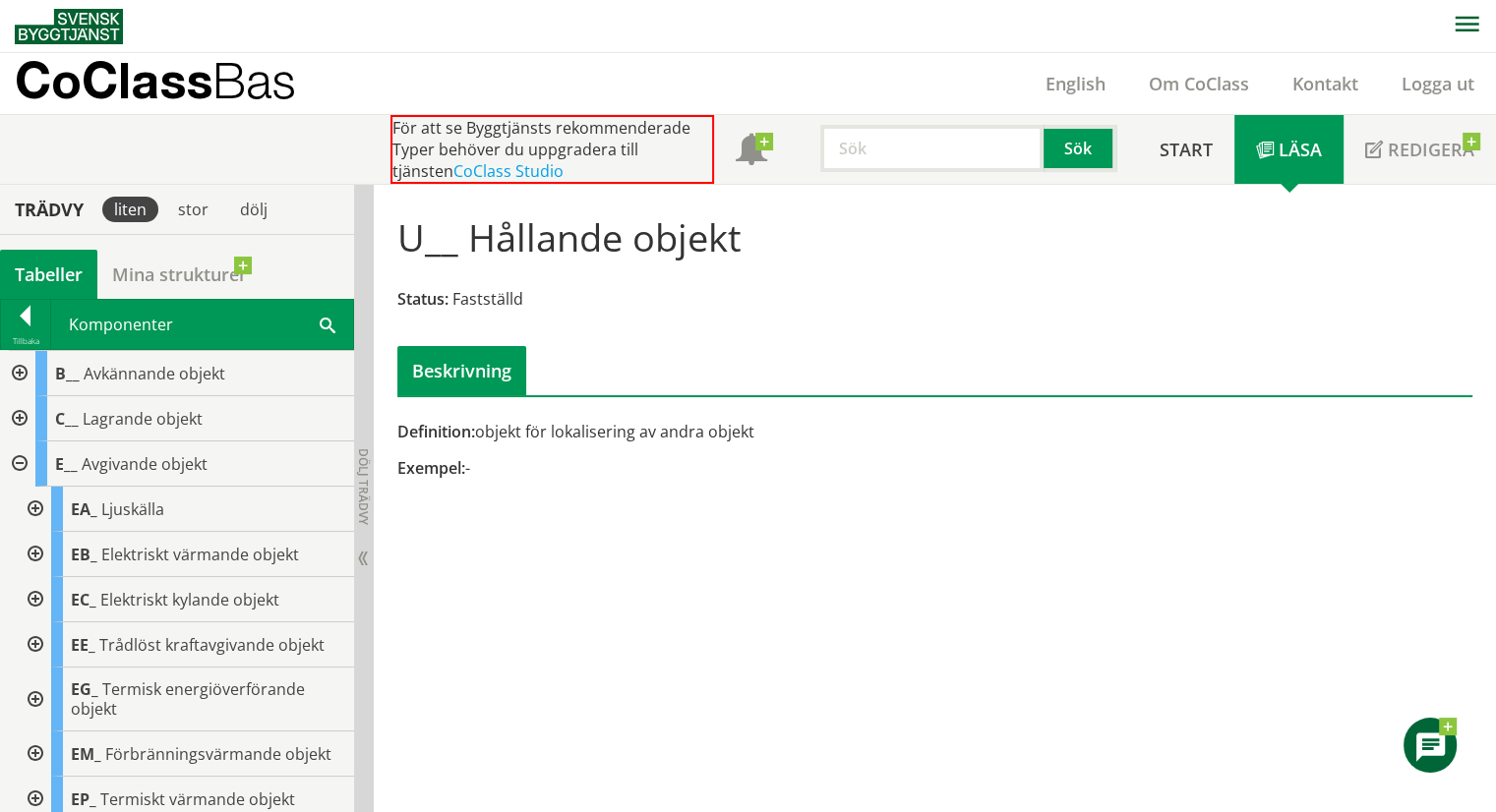
click at [13, 459] on div at bounding box center [17, 464] width 35 height 45
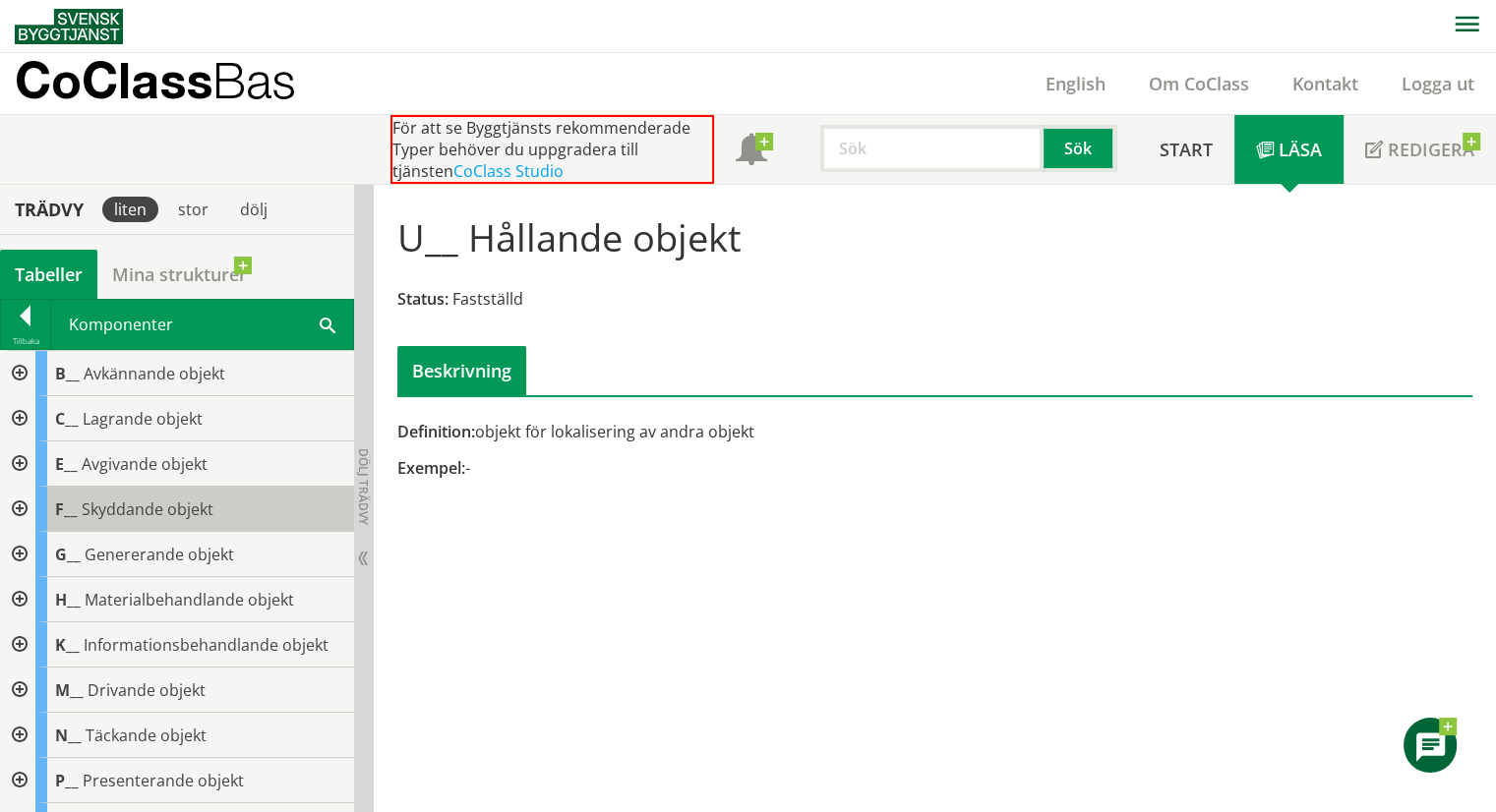
click at [138, 508] on span "Skyddande objekt" at bounding box center [148, 510] width 132 height 22
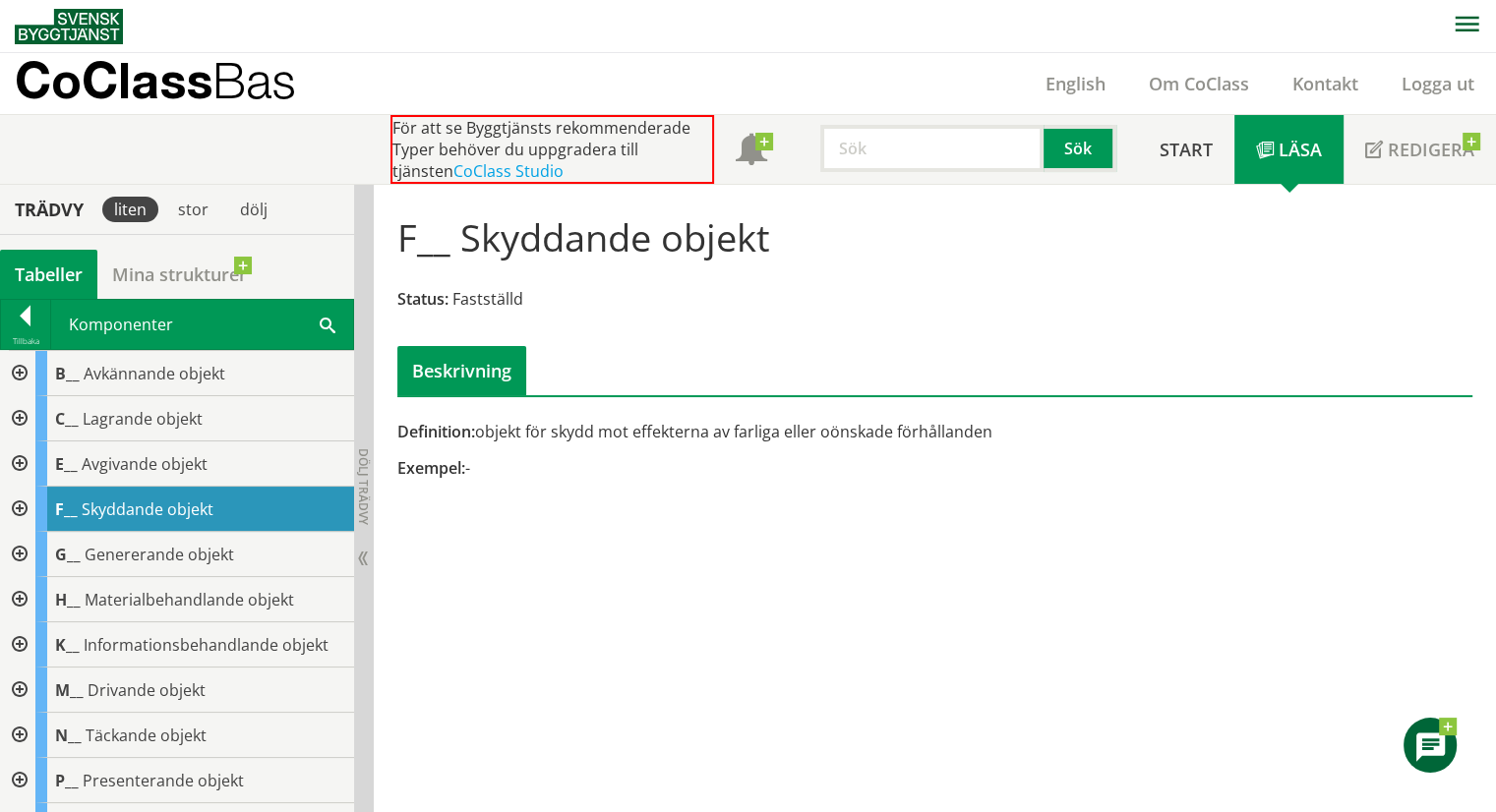
click at [20, 502] on div at bounding box center [17, 509] width 35 height 45
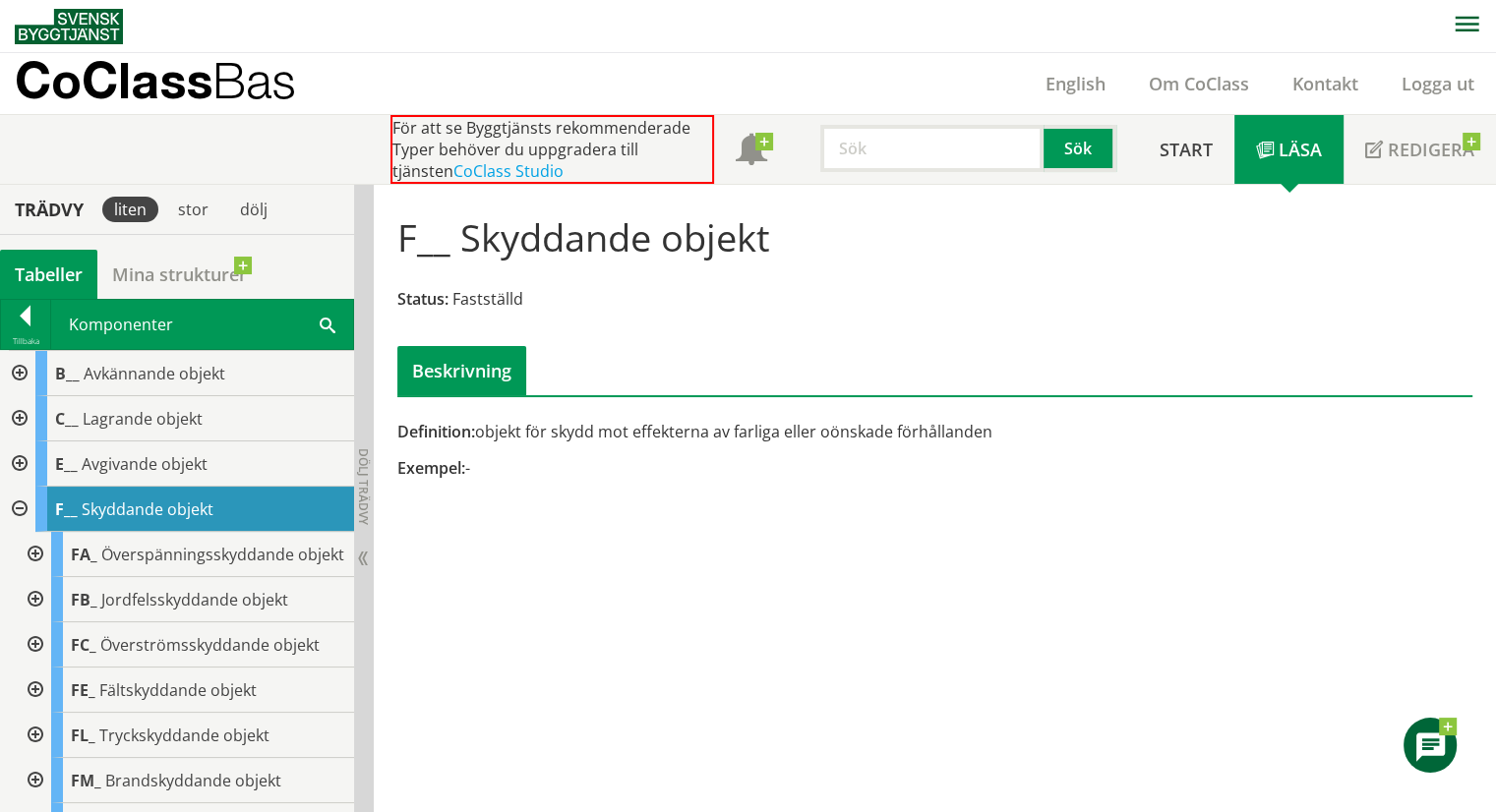
click at [20, 502] on div at bounding box center [17, 509] width 35 height 45
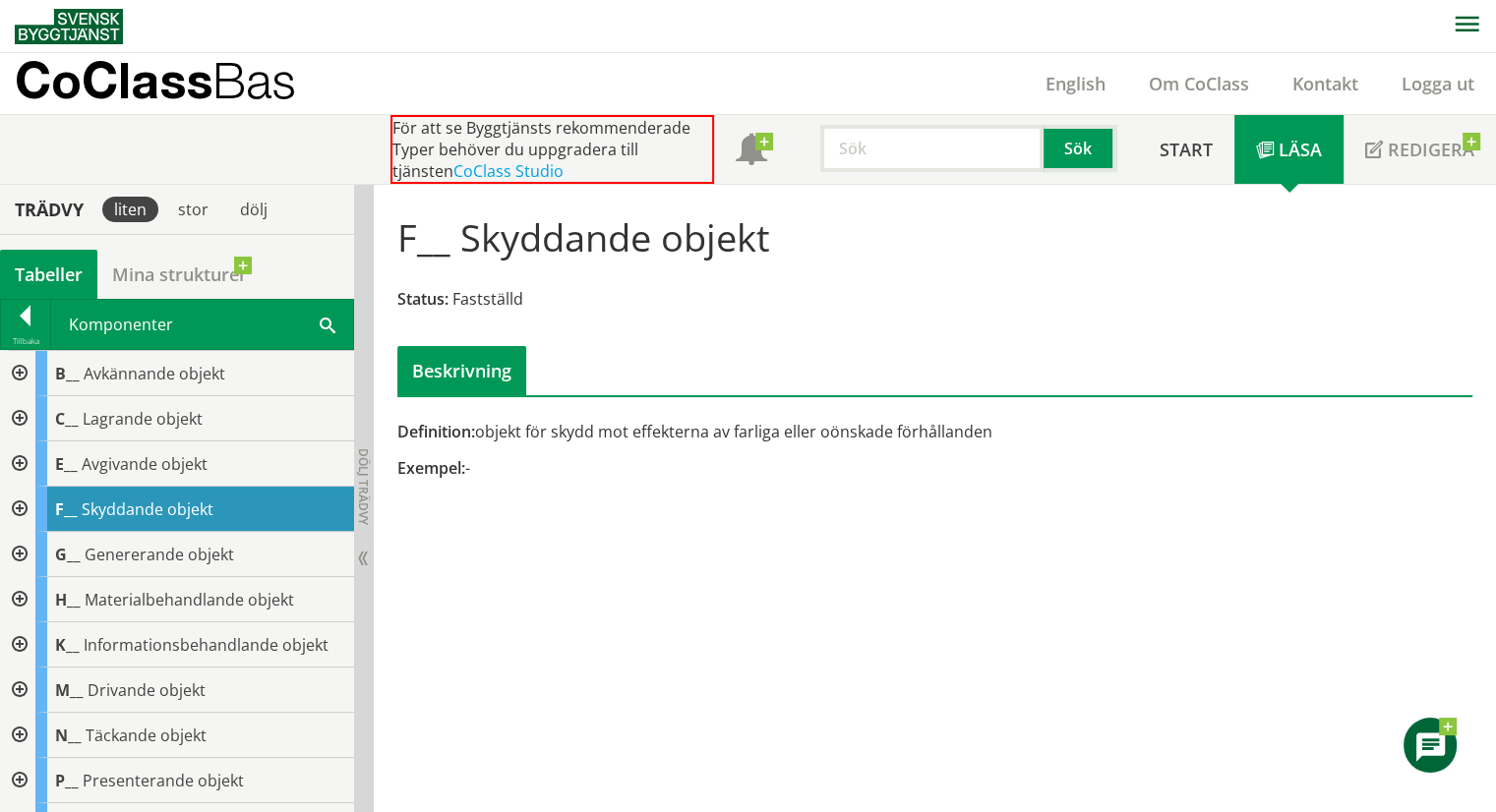
click at [23, 369] on div at bounding box center [17, 373] width 35 height 45
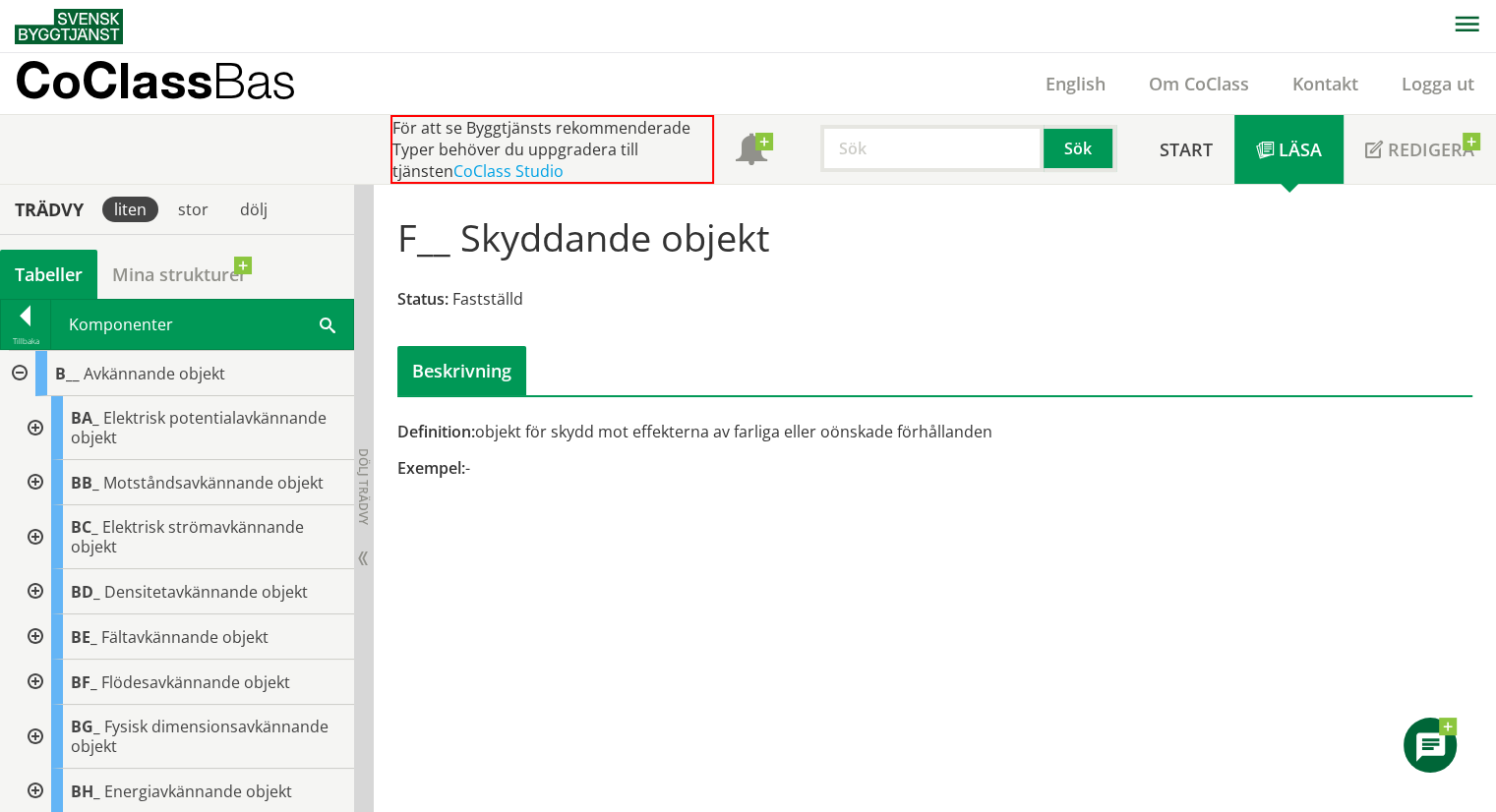
click at [23, 369] on div at bounding box center [17, 373] width 35 height 45
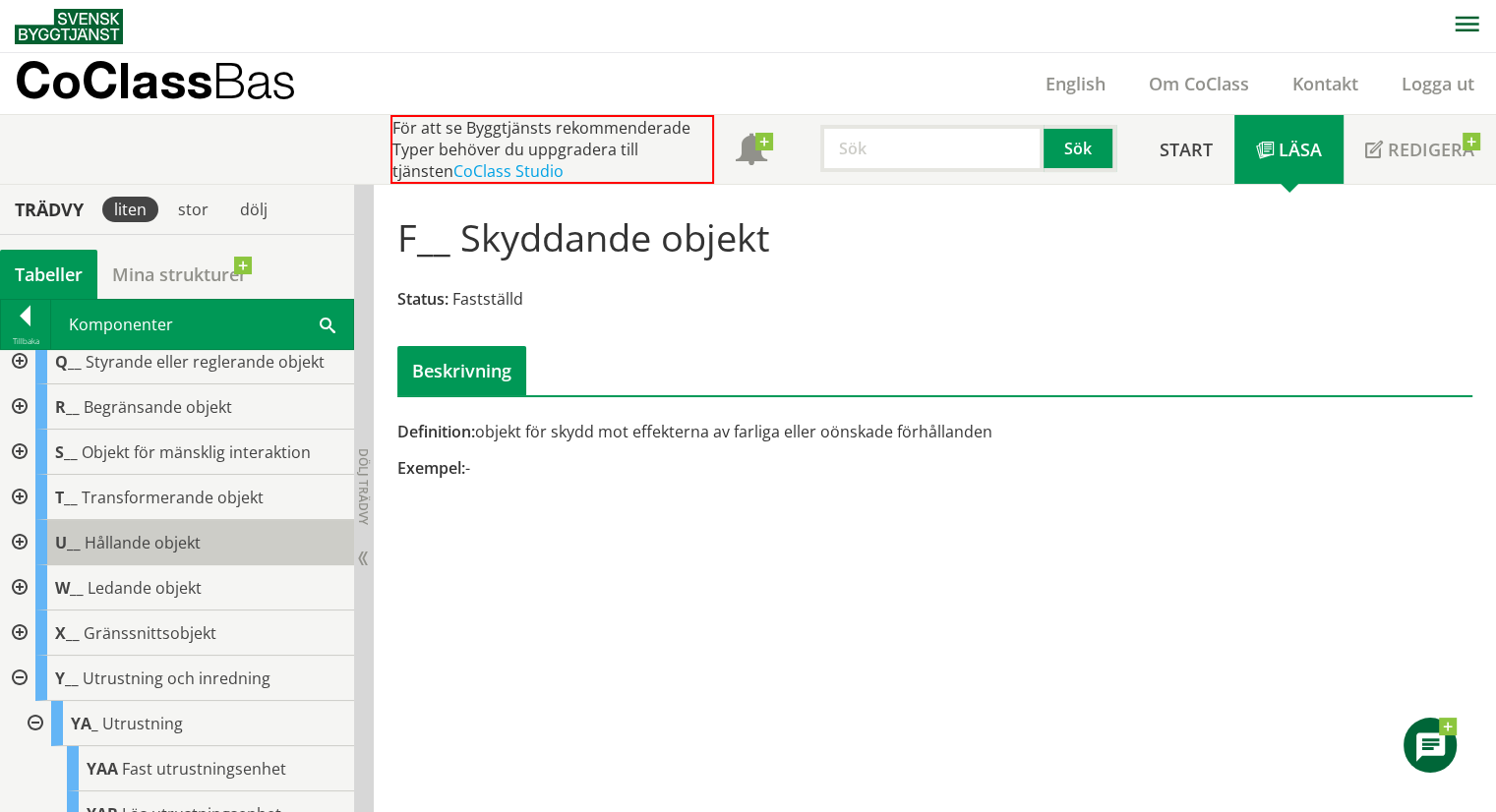
scroll to position [492, 0]
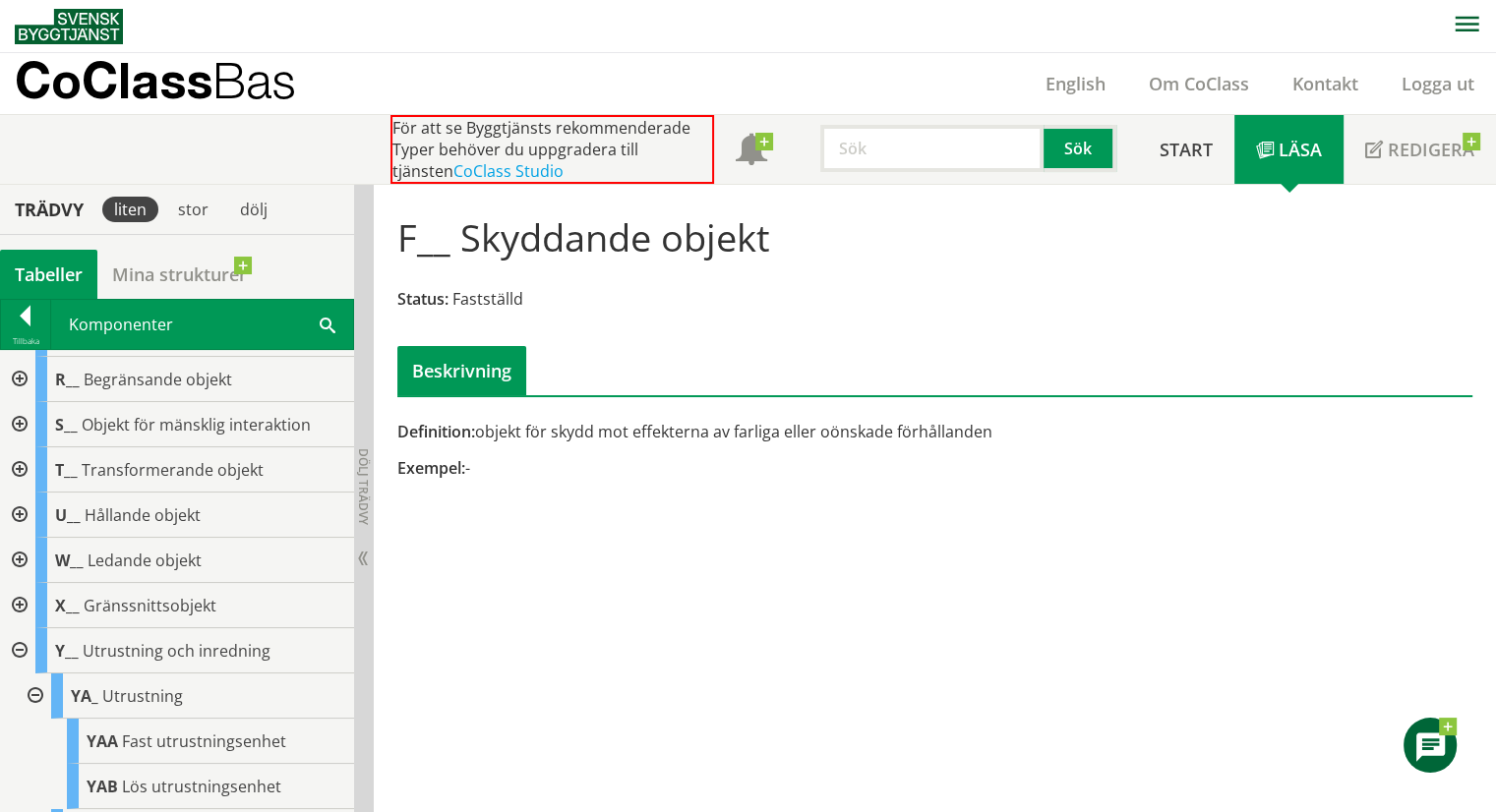
click at [21, 412] on div at bounding box center [17, 424] width 35 height 45
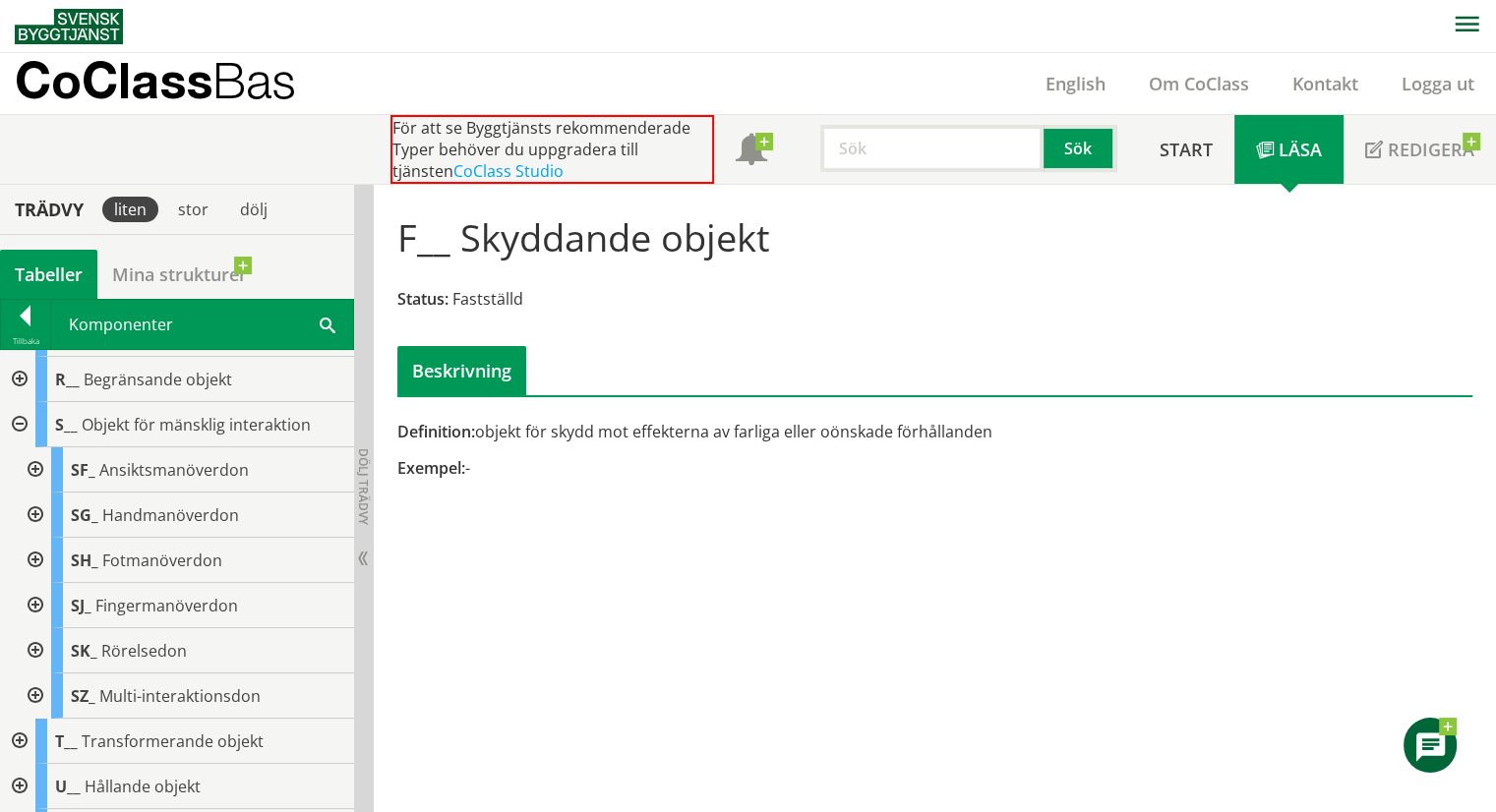
click at [21, 412] on div at bounding box center [17, 424] width 35 height 45
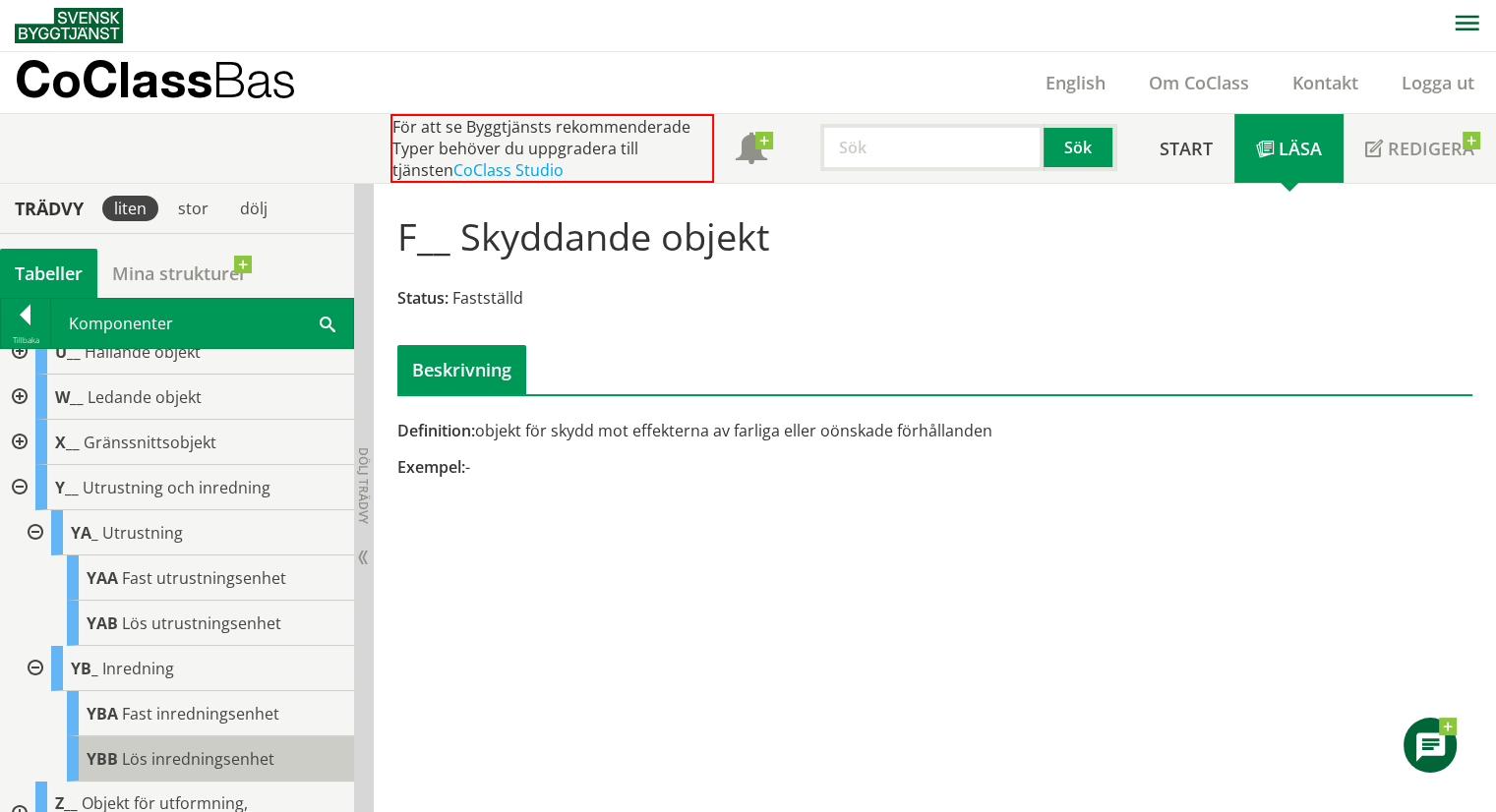
scroll to position [684, 0]
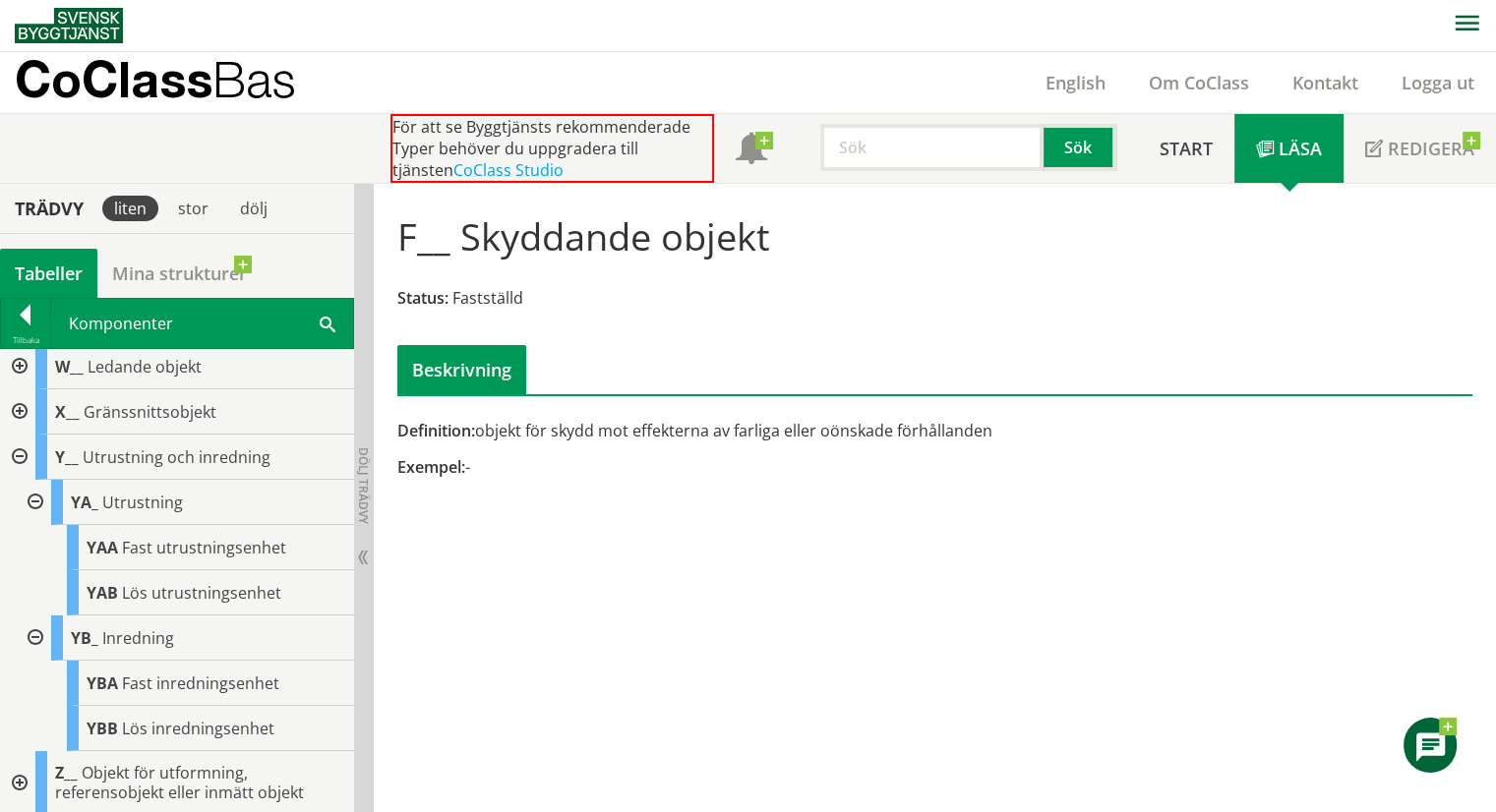
click at [20, 779] on div at bounding box center [17, 783] width 35 height 64
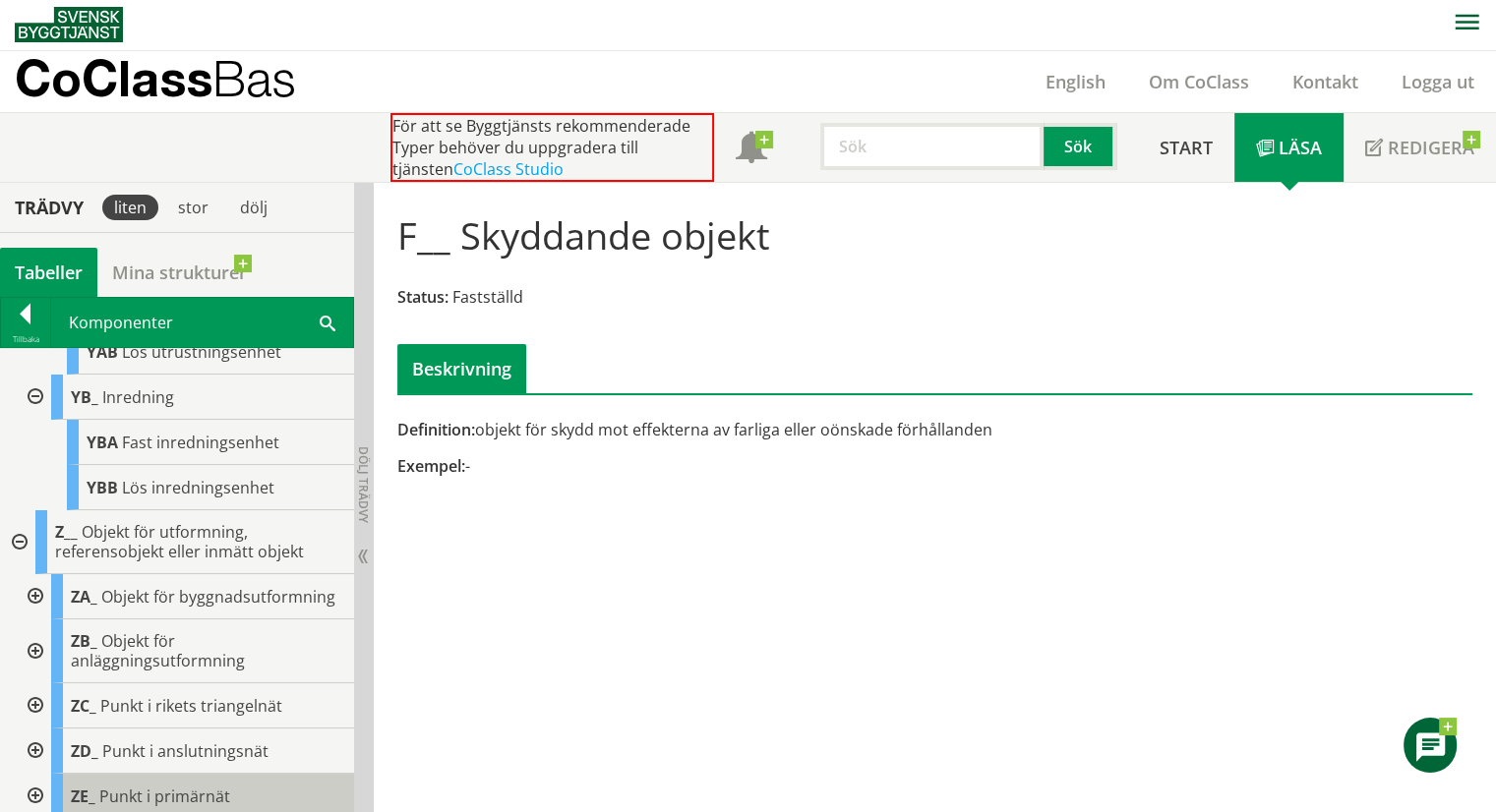
scroll to position [700, 0]
